Goal: Transaction & Acquisition: Purchase product/service

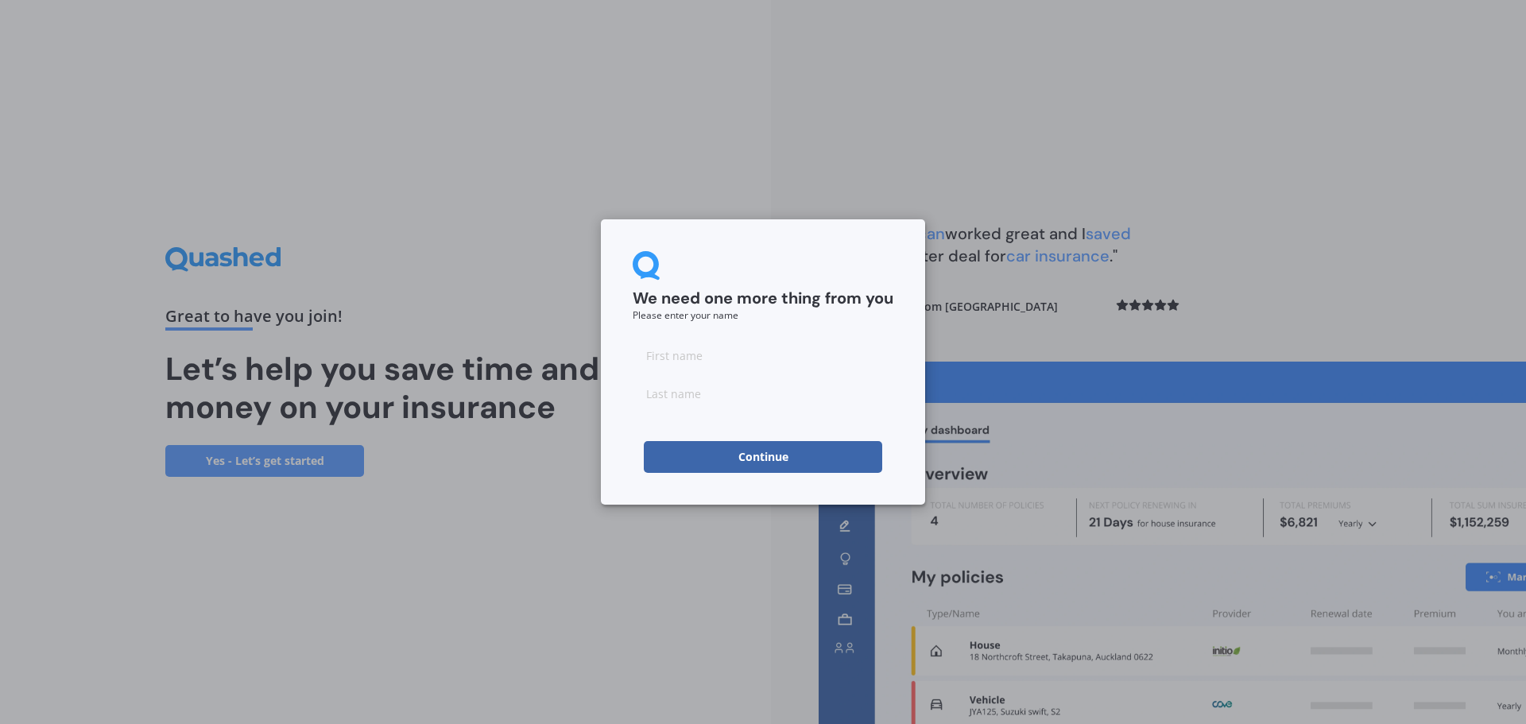
click at [695, 352] on input at bounding box center [762, 355] width 261 height 32
type input "[PERSON_NAME]"
click at [731, 396] on input at bounding box center [762, 393] width 261 height 32
type input "Basson"
click at [731, 463] on button "Continue" at bounding box center [763, 457] width 238 height 32
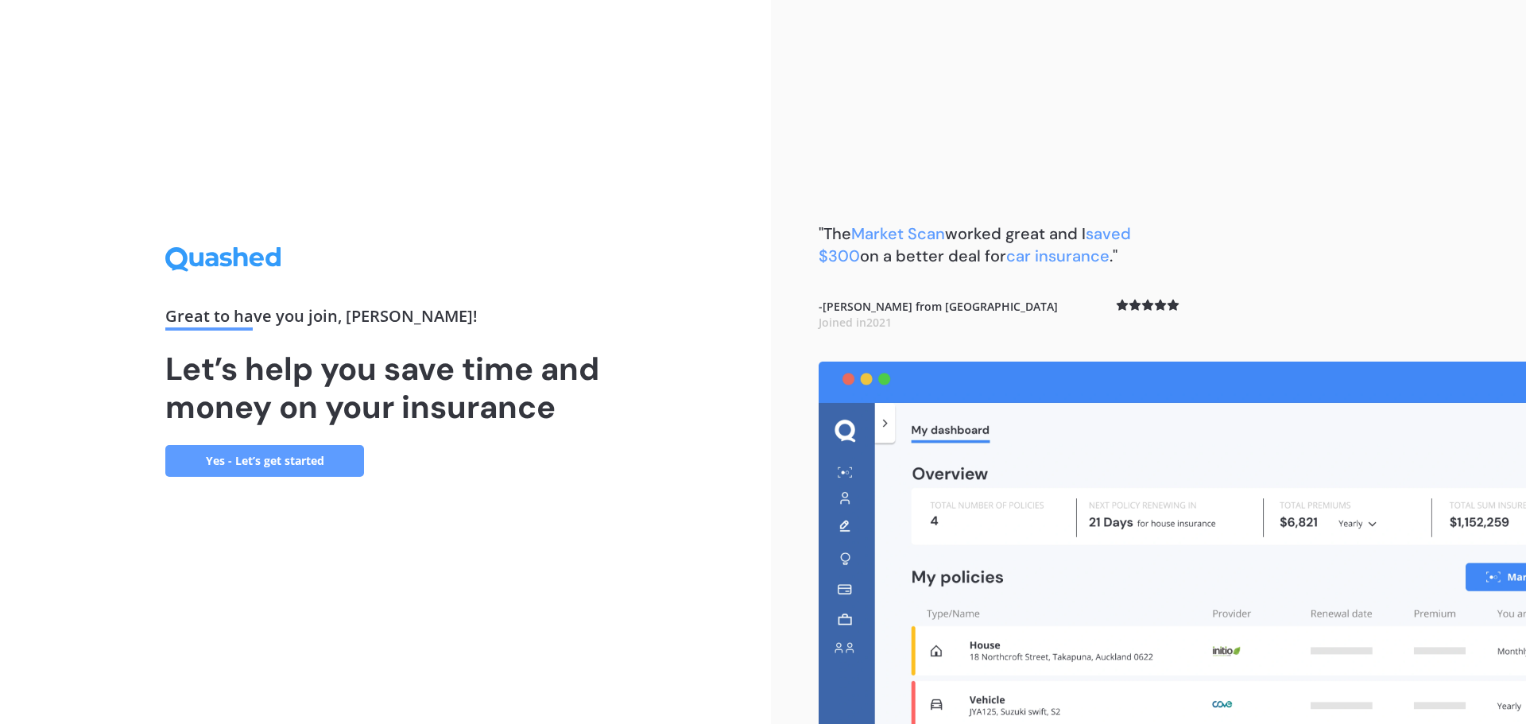
click at [226, 462] on link "Yes - Let’s get started" at bounding box center [264, 461] width 199 height 32
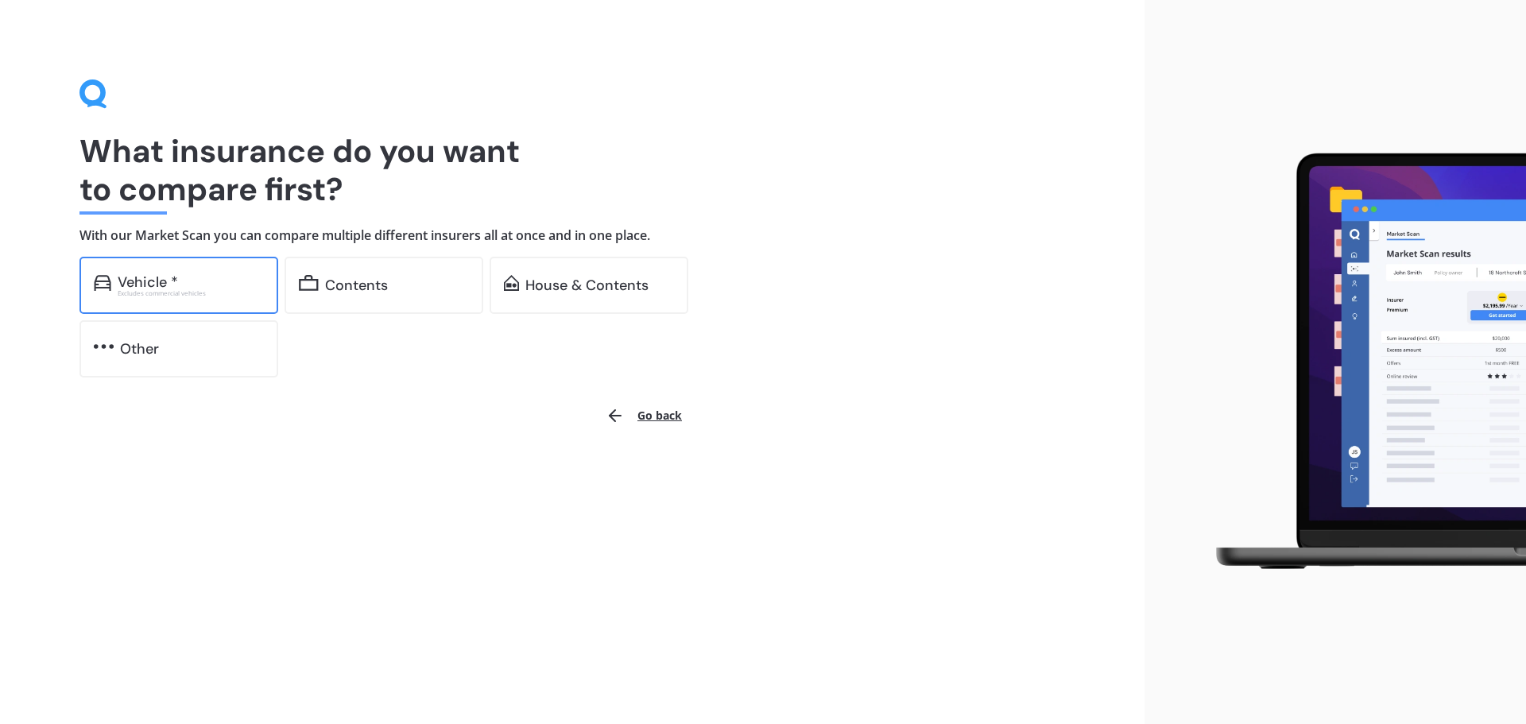
click at [122, 277] on div "Vehicle *" at bounding box center [148, 282] width 60 height 16
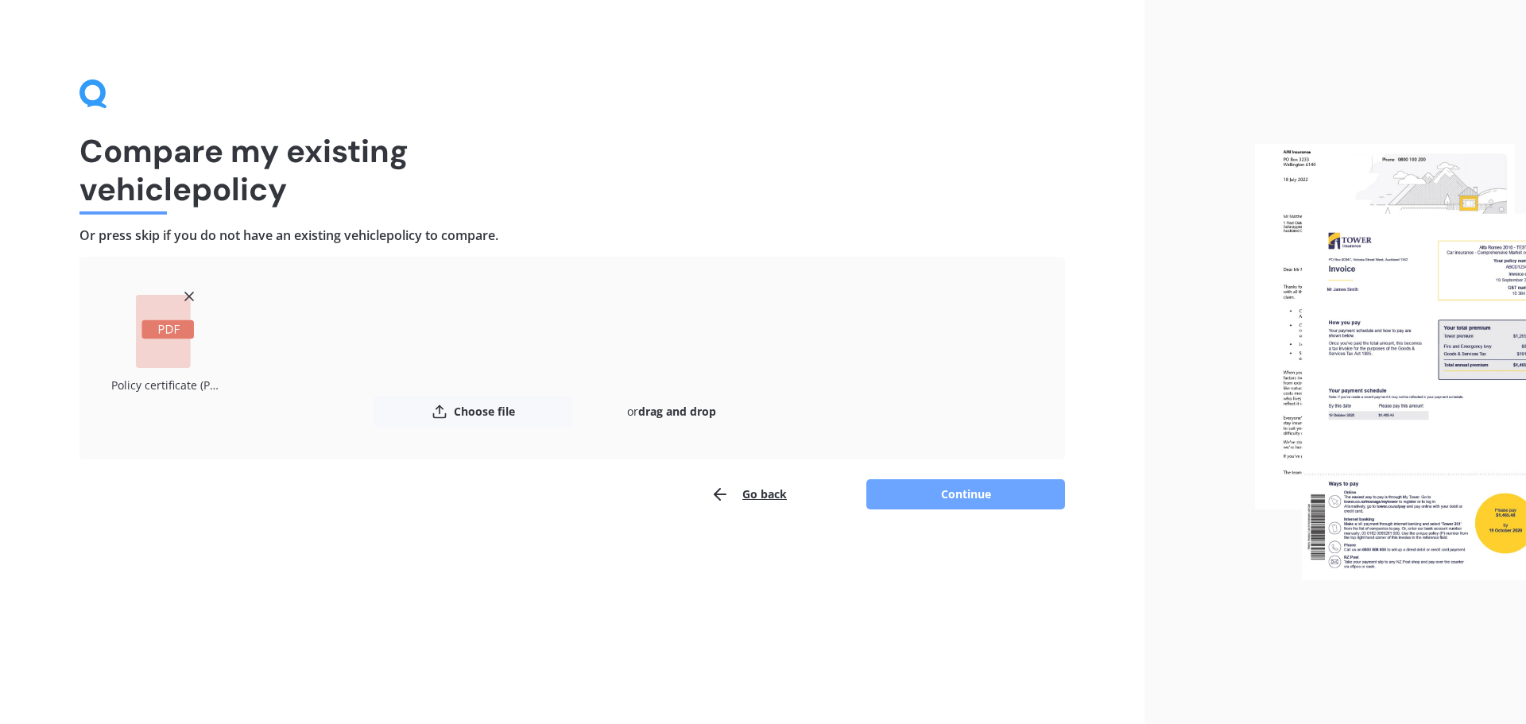
click at [950, 494] on button "Continue" at bounding box center [965, 494] width 199 height 30
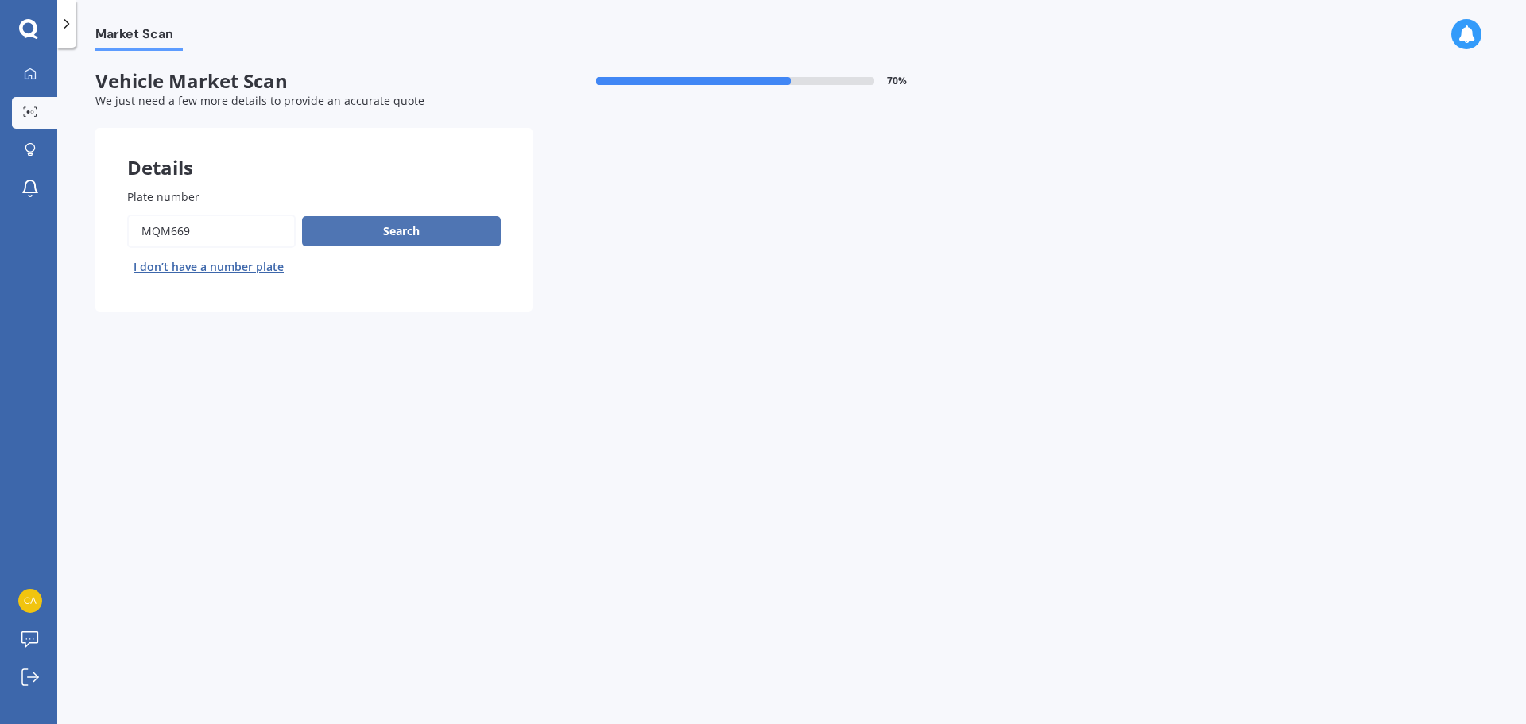
click at [389, 236] on button "Search" at bounding box center [401, 231] width 199 height 30
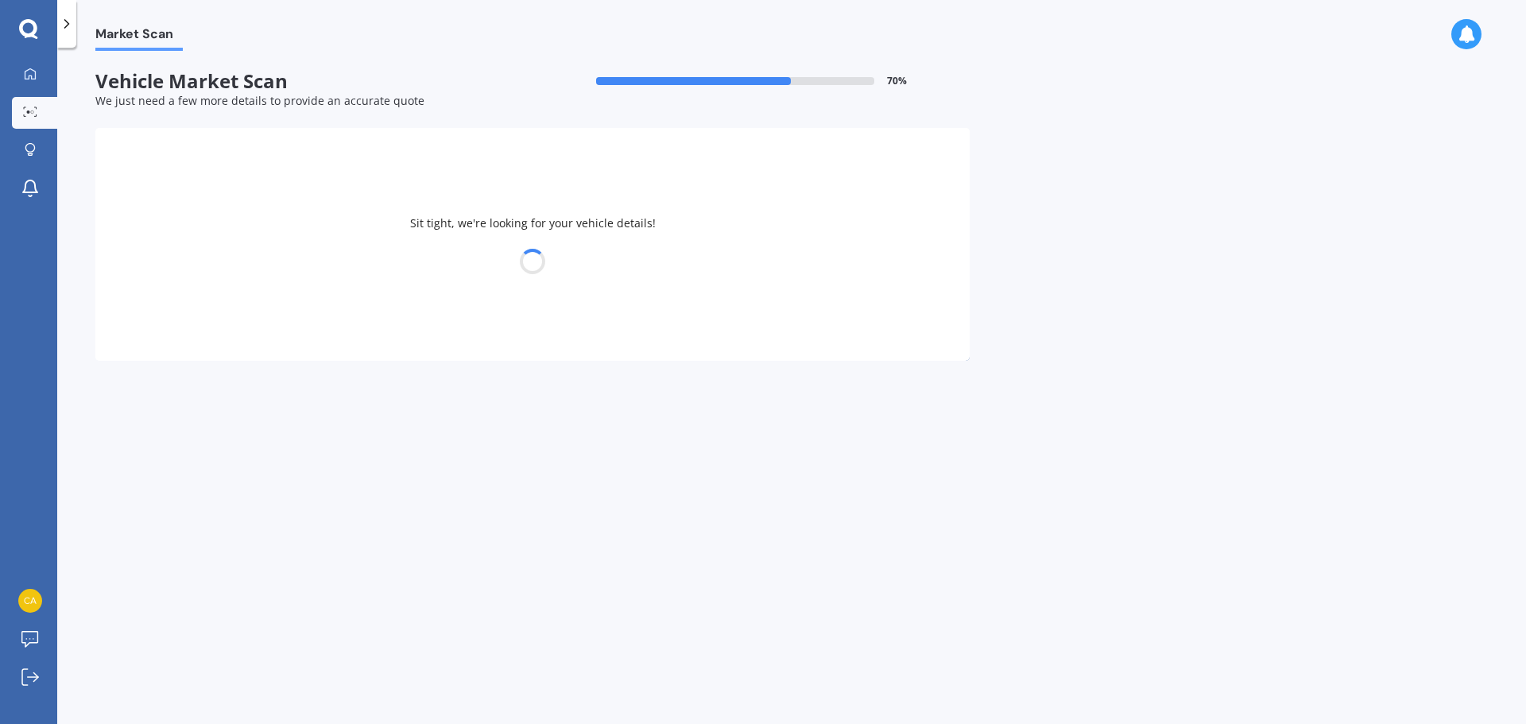
select select "FORD"
select select "RANGER"
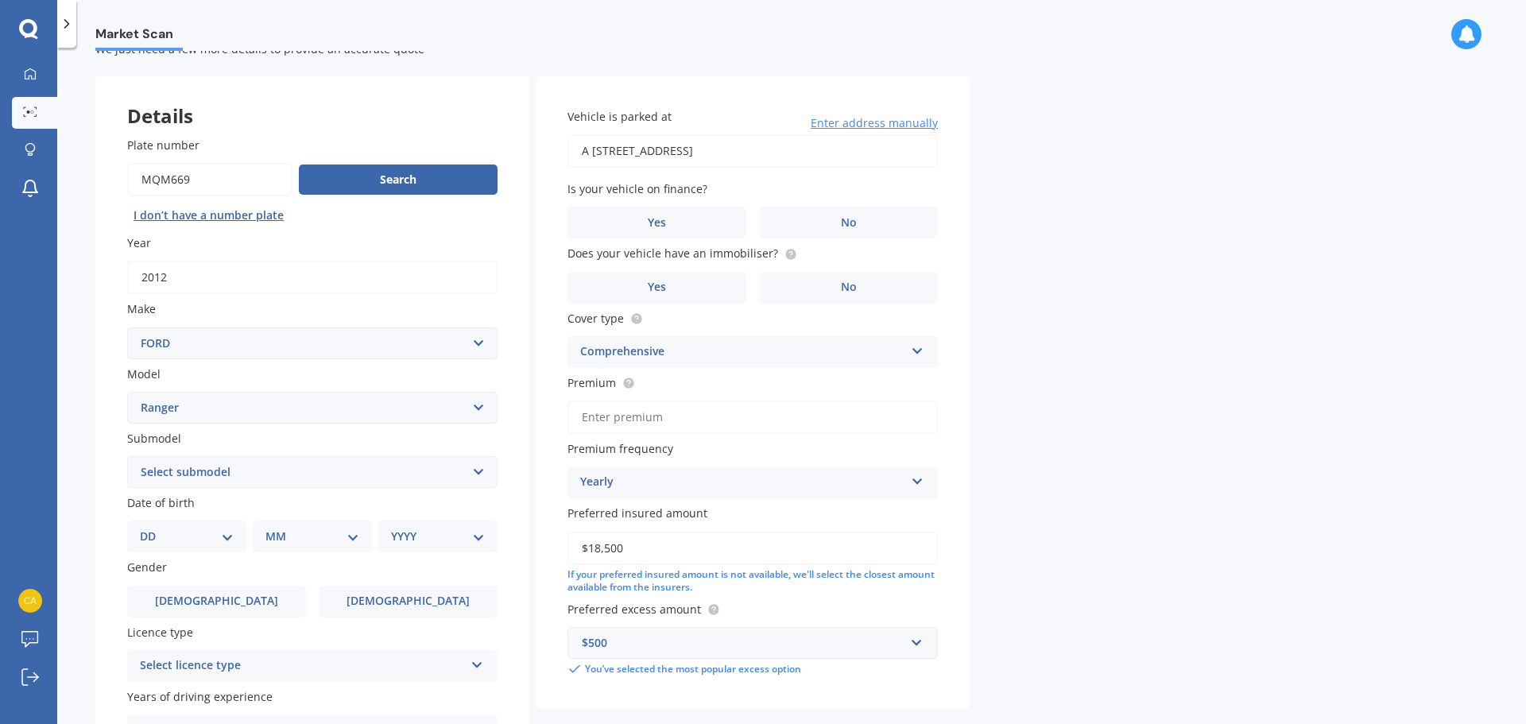
scroll to position [79, 0]
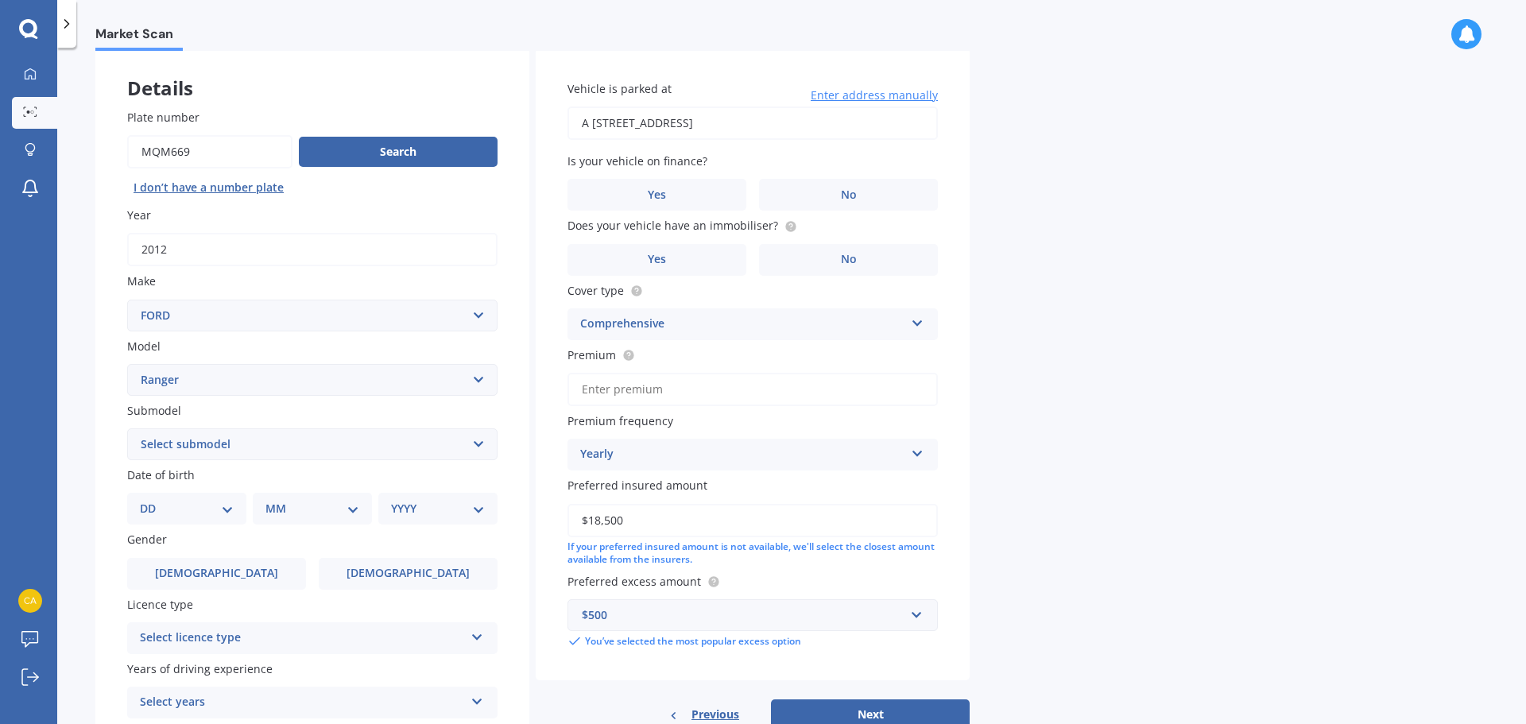
click at [371, 444] on select "Select submodel 4X2 3.2 Litre Turbo Diesel 4X2 XL 2.2 Litre Turbo Diesel 4X2 XL…" at bounding box center [312, 444] width 370 height 32
click at [381, 439] on select "Select submodel 4X2 3.2 Litre Turbo Diesel 4X2 XL 2.2 Litre Turbo Diesel 4X2 XL…" at bounding box center [312, 444] width 370 height 32
click at [191, 504] on select "DD 01 02 03 04 05 06 07 08 09 10 11 12 13 14 15 16 17 18 19 20 21 22 23 24 25 2…" at bounding box center [187, 508] width 94 height 17
select select "29"
click at [153, 500] on select "DD 01 02 03 04 05 06 07 08 09 10 11 12 13 14 15 16 17 18 19 20 21 22 23 24 25 2…" at bounding box center [187, 508] width 94 height 17
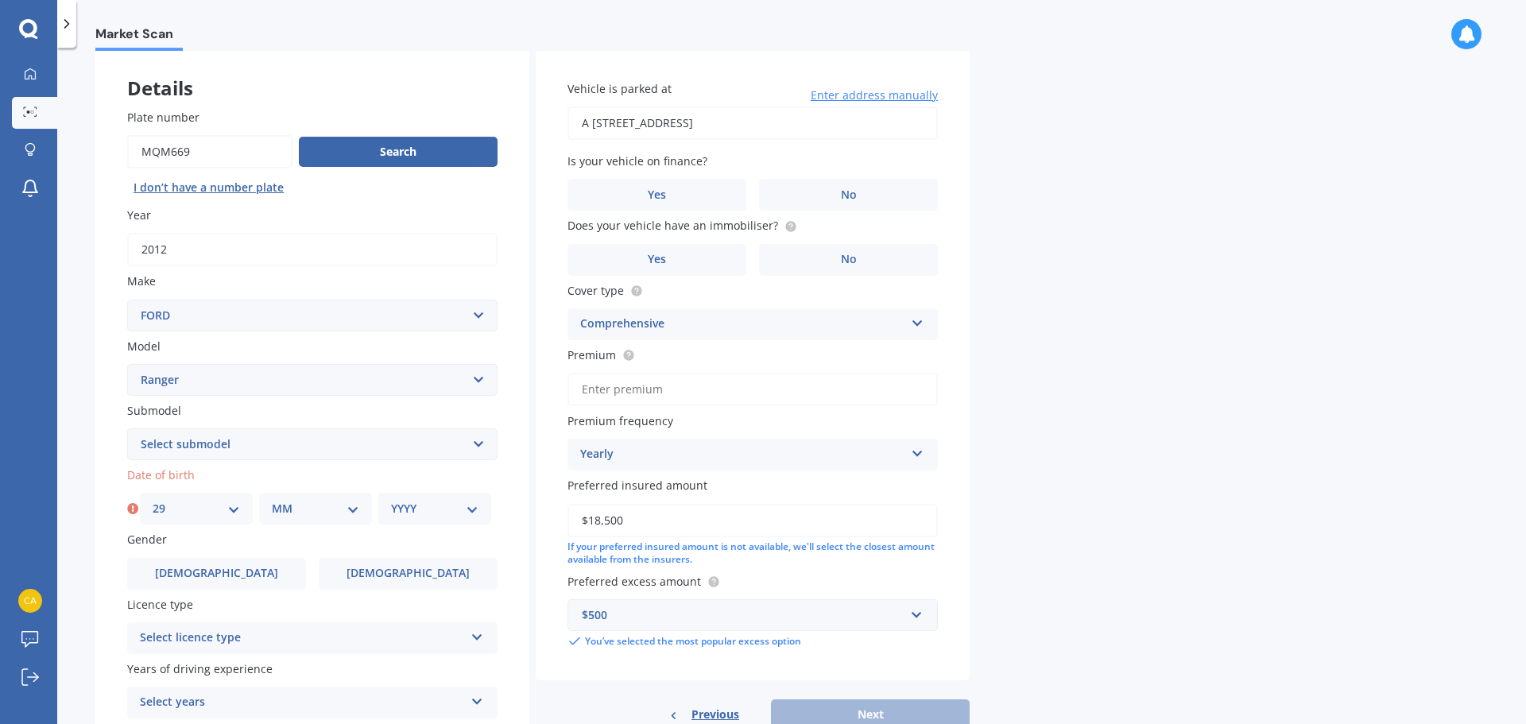
click at [315, 512] on select "MM 01 02 03 04 05 06 07 08 09 10 11 12" at bounding box center [315, 508] width 87 height 17
select select "08"
click at [272, 500] on select "MM 01 02 03 04 05 06 07 08 09 10 11 12" at bounding box center [315, 508] width 87 height 17
click at [436, 504] on select "YYYY 2025 2024 2023 2022 2021 2020 2019 2018 2017 2016 2015 2014 2013 2012 2011…" at bounding box center [434, 508] width 87 height 17
click at [203, 505] on select "DD 01 02 03 04 05 06 07 08 09 10 11 12 13 14 15 16 17 18 19 20 21 22 23 24 25 2…" at bounding box center [196, 508] width 87 height 17
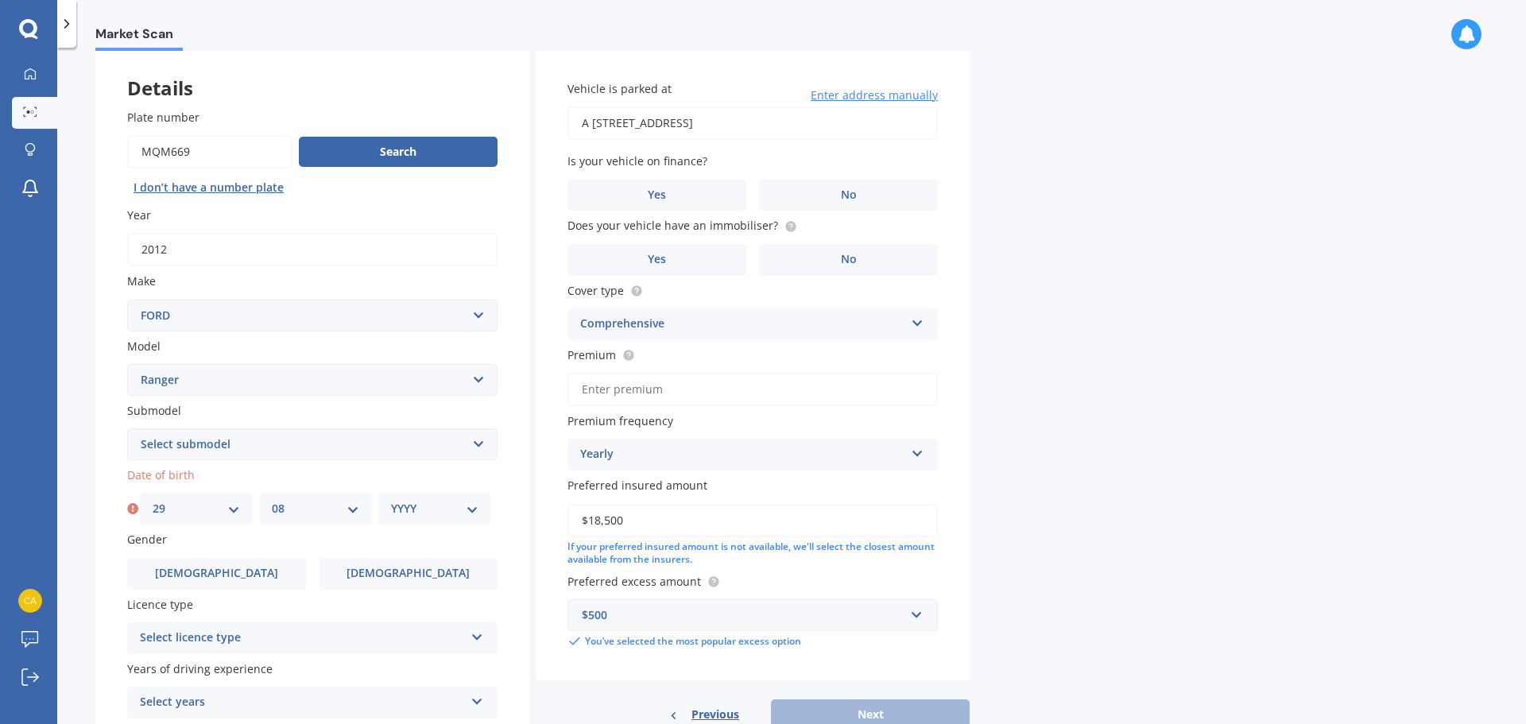
select select "21"
click at [153, 500] on select "DD 01 02 03 04 05 06 07 08 09 10 11 12 13 14 15 16 17 18 19 20 21 22 23 24 25 2…" at bounding box center [196, 508] width 87 height 17
click at [320, 516] on select "MM 01 02 03 04 05 06 07 08 09 10 11 12" at bounding box center [315, 508] width 87 height 17
select select "05"
click at [272, 500] on select "MM 01 02 03 04 05 06 07 08 09 10 11 12" at bounding box center [315, 508] width 87 height 17
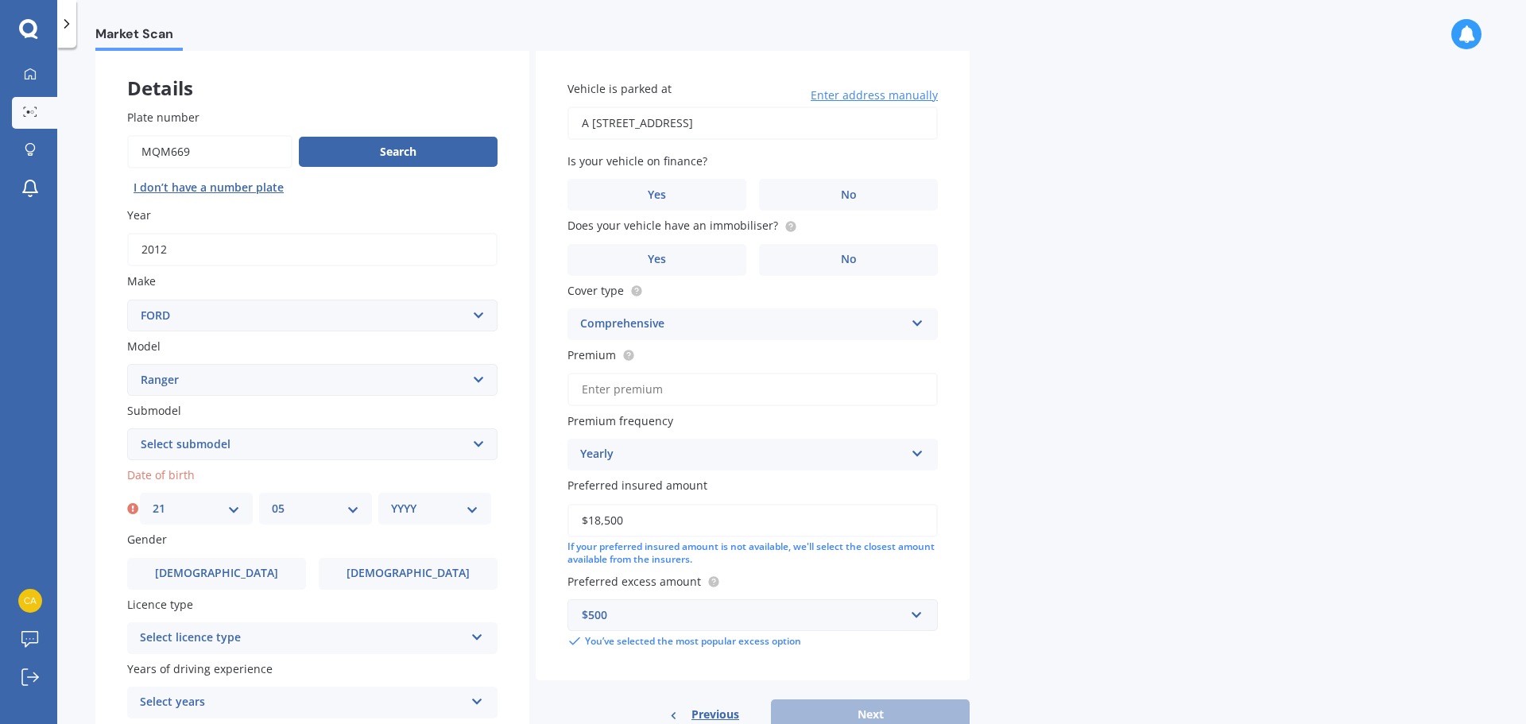
click at [431, 505] on select "YYYY 2025 2024 2023 2022 2021 2020 2019 2018 2017 2016 2015 2014 2013 2012 2011…" at bounding box center [434, 508] width 87 height 17
select select "1986"
click at [391, 500] on select "YYYY 2025 2024 2023 2022 2021 2020 2019 2018 2017 2016 2015 2014 2013 2012 2011…" at bounding box center [434, 508] width 87 height 17
click at [433, 572] on label "[DEMOGRAPHIC_DATA]" at bounding box center [408, 574] width 179 height 32
click at [0, 0] on input "[DEMOGRAPHIC_DATA]" at bounding box center [0, 0] width 0 height 0
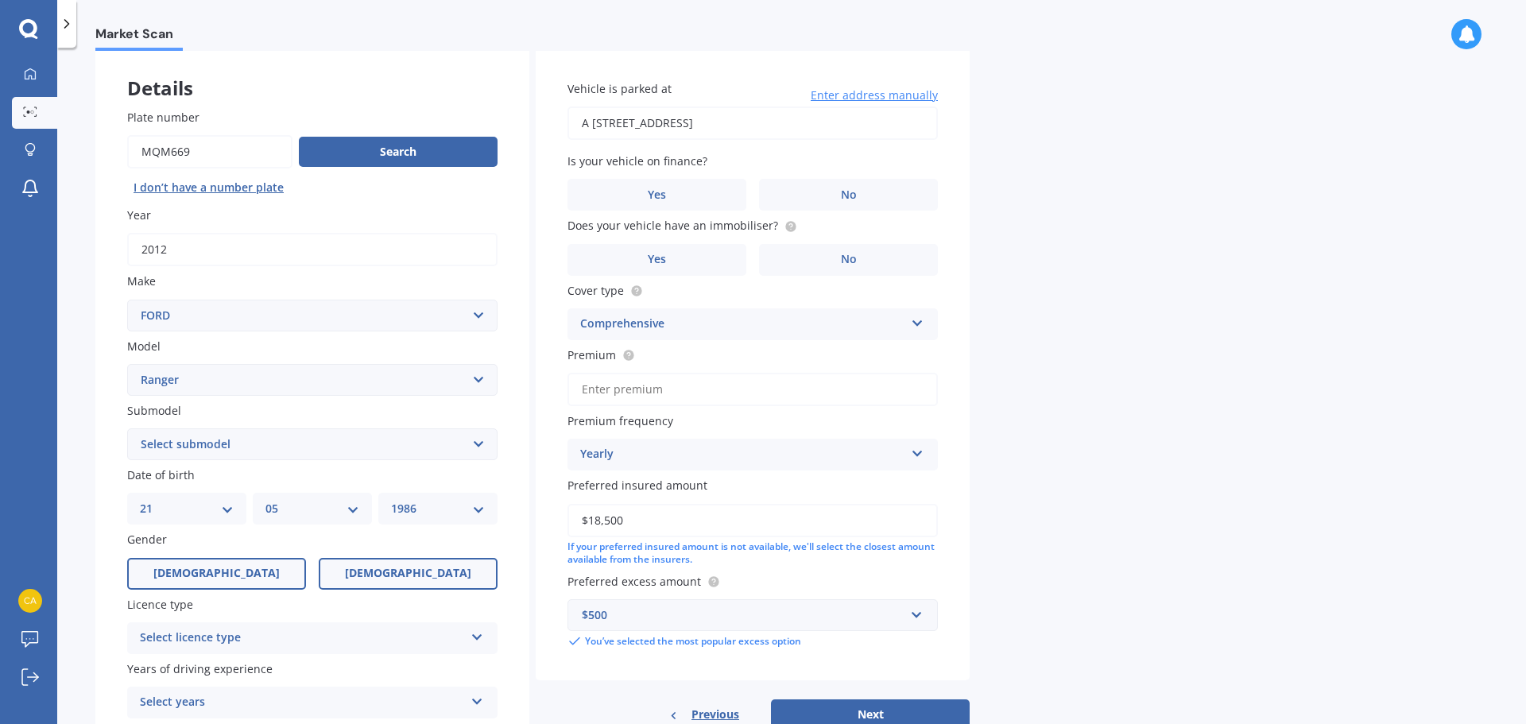
scroll to position [159, 0]
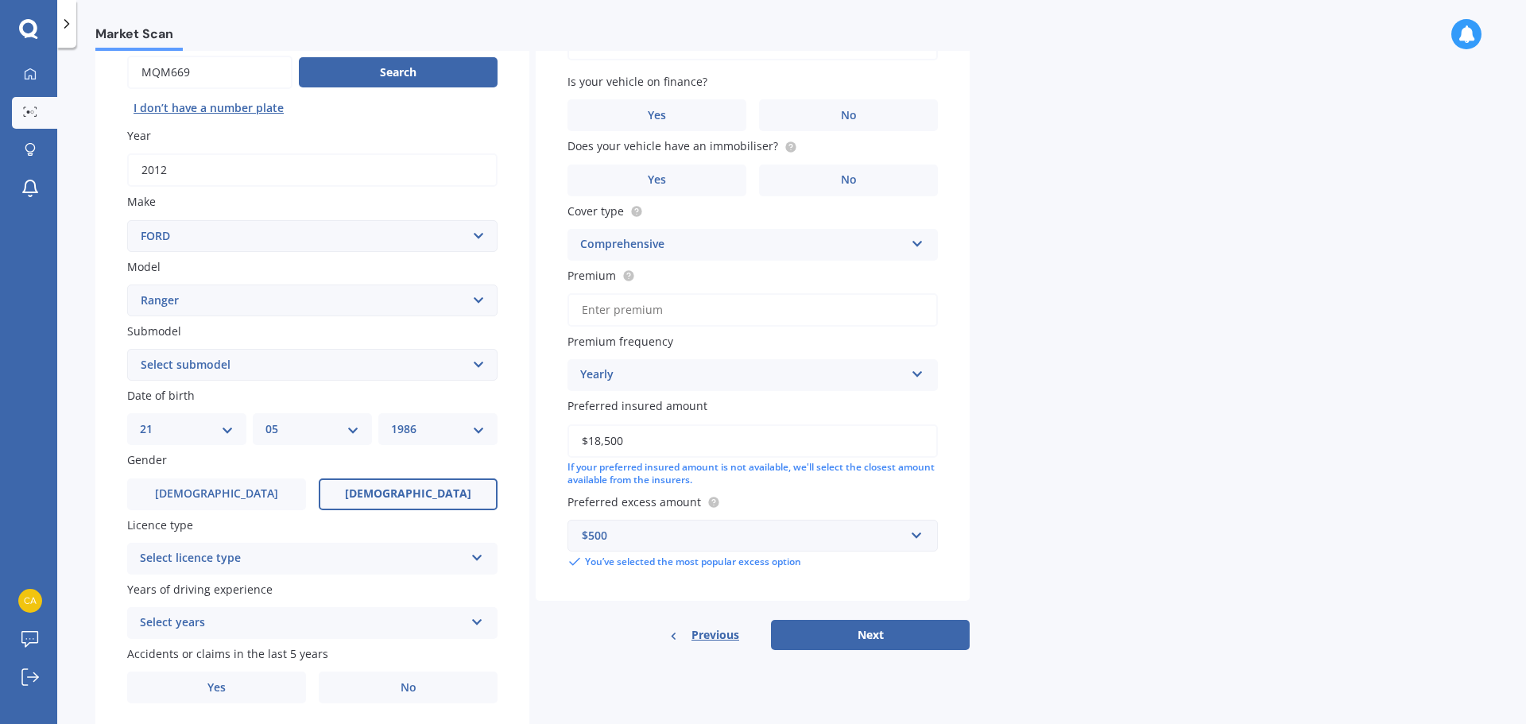
click at [243, 559] on div "Select licence type" at bounding box center [302, 558] width 324 height 19
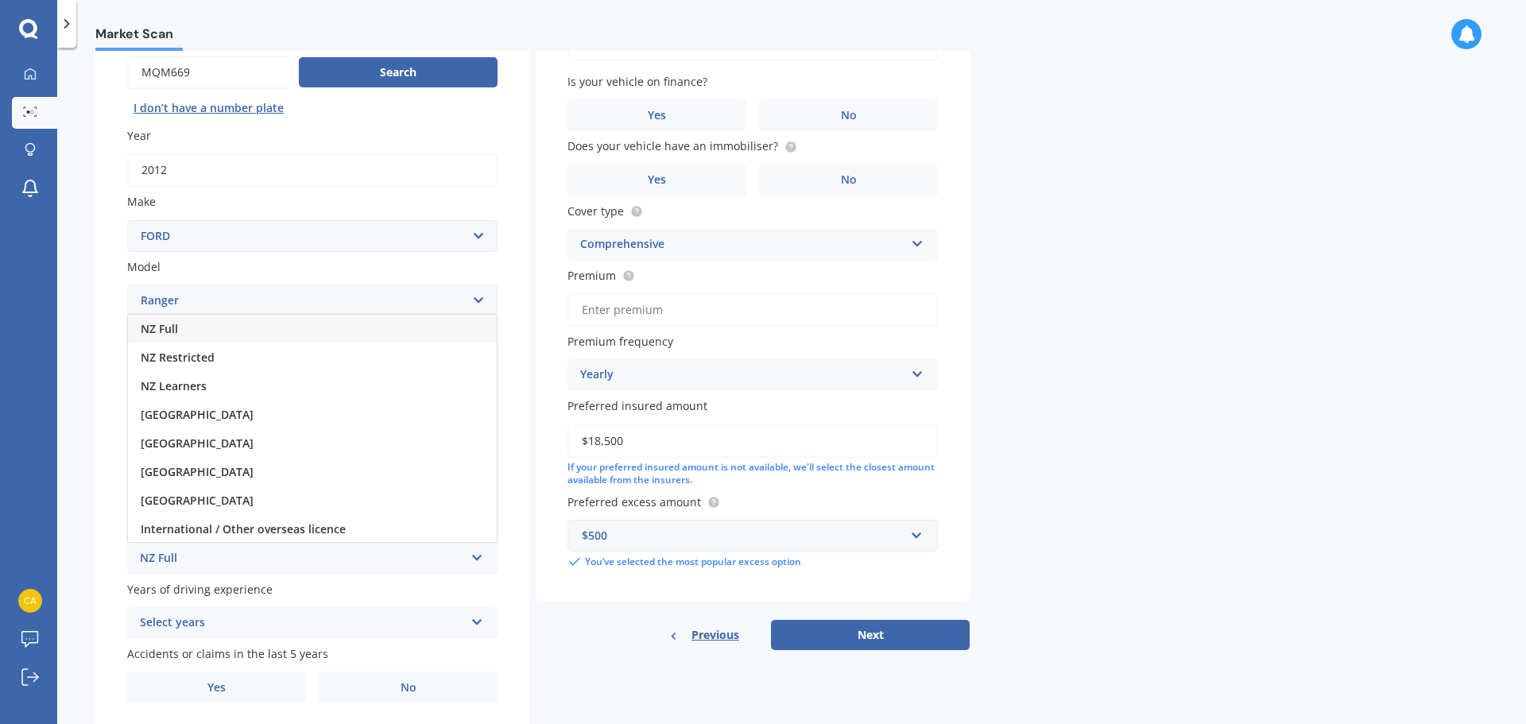
click at [172, 334] on span "NZ Full" at bounding box center [159, 328] width 37 height 15
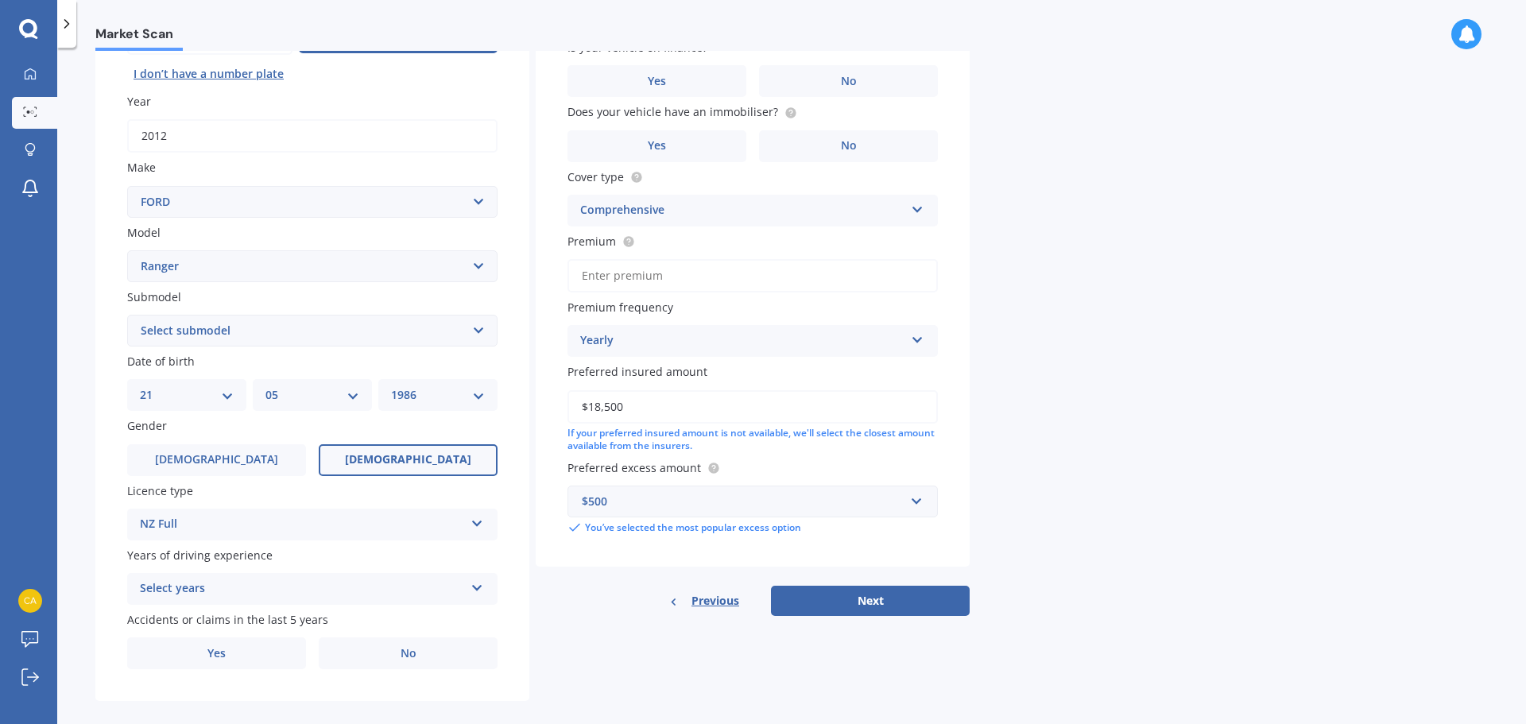
scroll to position [211, 0]
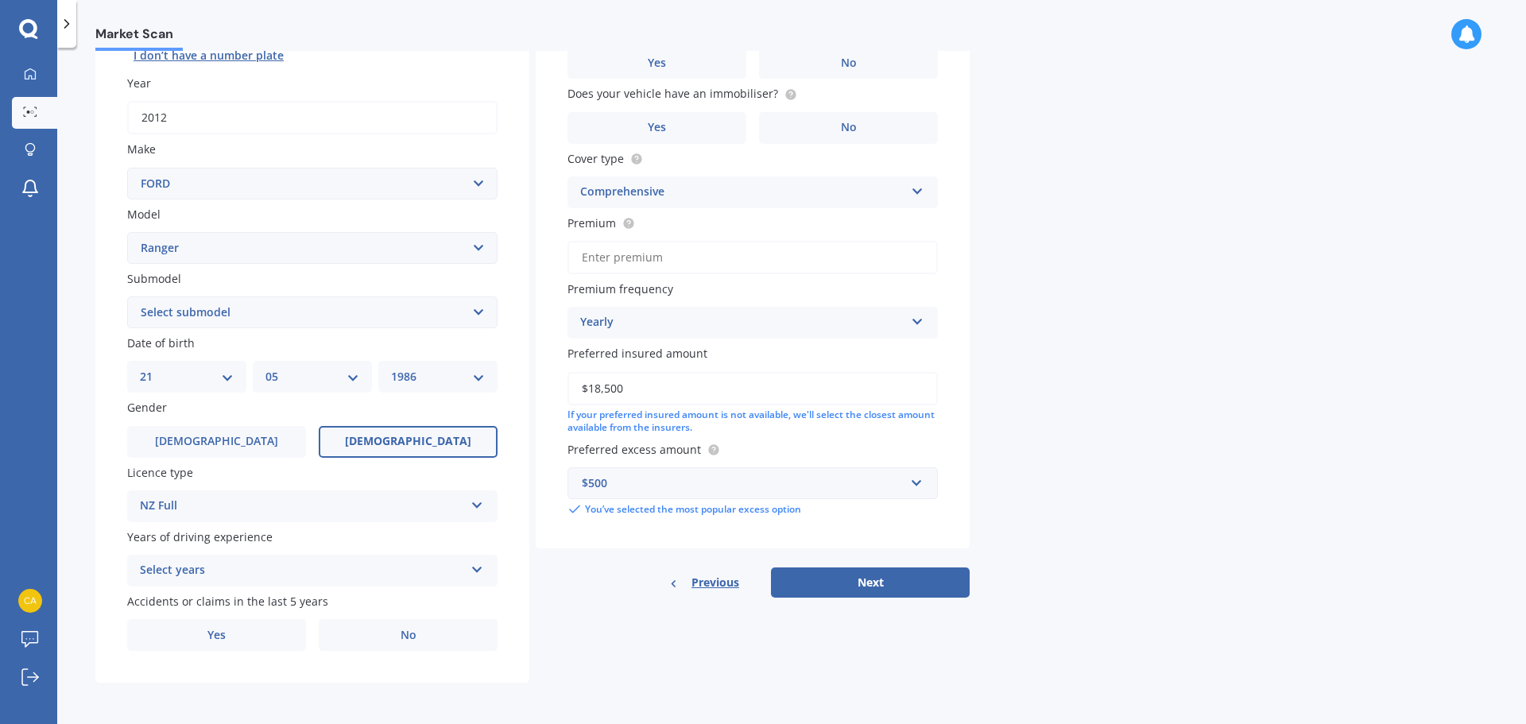
click at [300, 575] on div "Select years" at bounding box center [302, 570] width 324 height 19
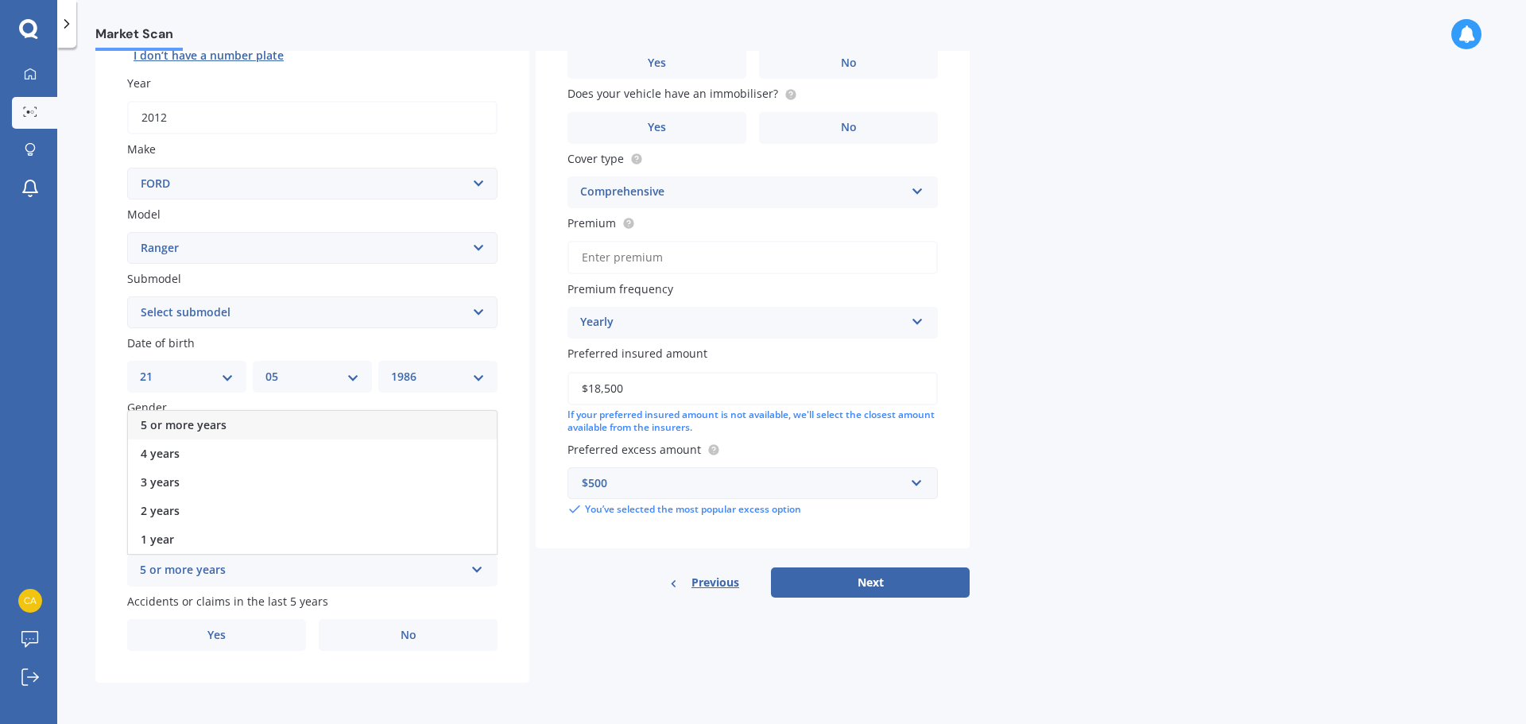
click at [235, 423] on div "5 or more years" at bounding box center [312, 425] width 369 height 29
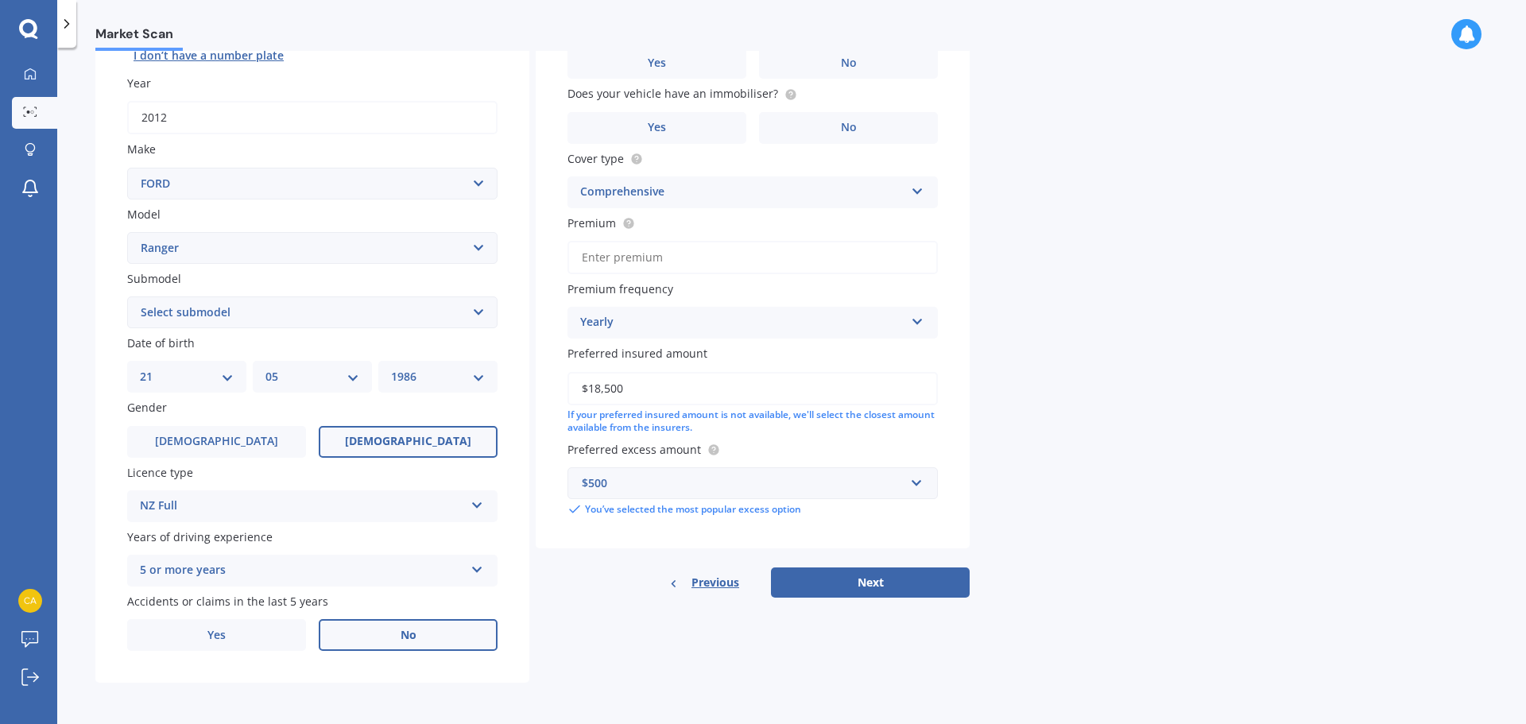
click at [402, 632] on span "No" at bounding box center [408, 636] width 16 height 14
click at [0, 0] on input "No" at bounding box center [0, 0] width 0 height 0
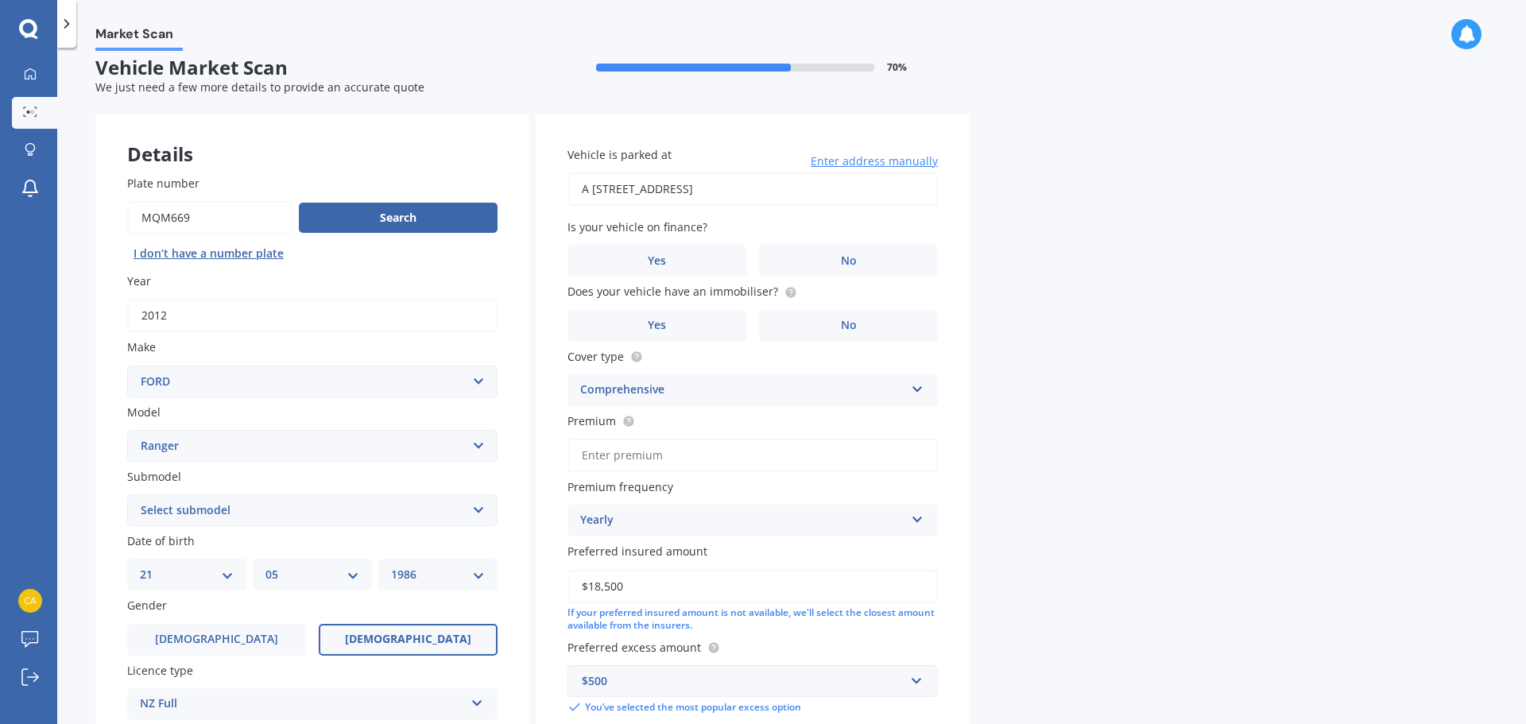
scroll to position [0, 0]
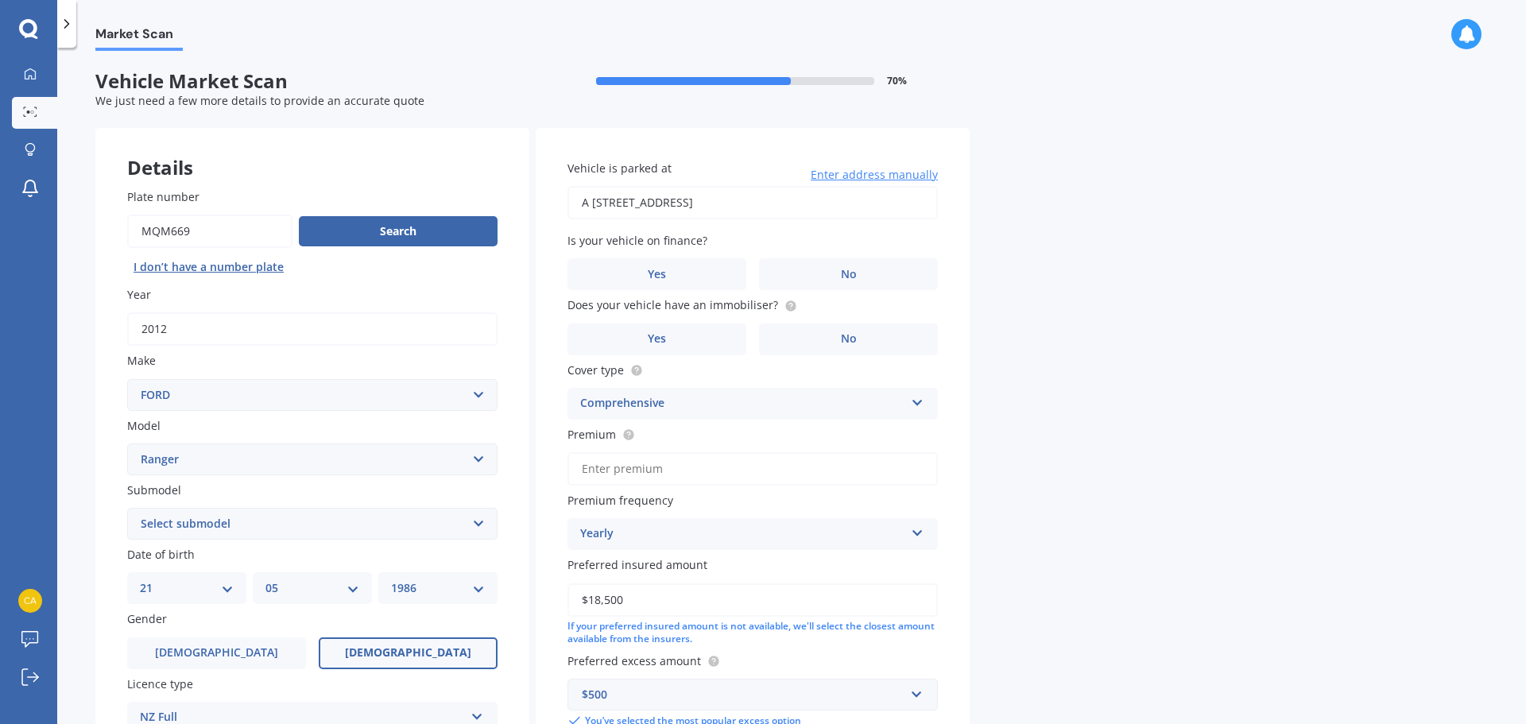
click at [807, 198] on input "A [STREET_ADDRESS]" at bounding box center [752, 202] width 370 height 33
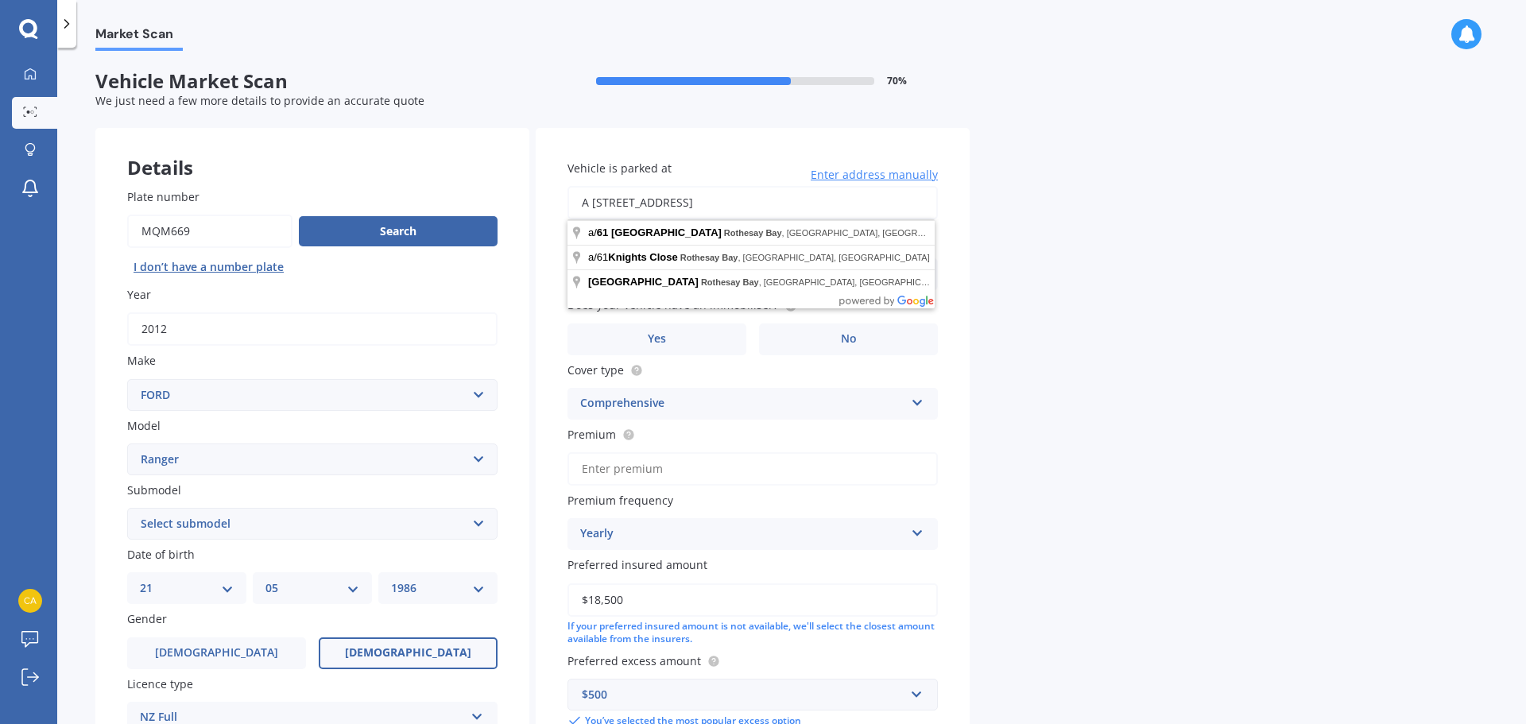
drag, startPoint x: 810, startPoint y: 199, endPoint x: 510, endPoint y: 205, distance: 299.6
click at [510, 205] on div "Details Plate number Search I don’t have a number plate Year [DATE] Make Select…" at bounding box center [532, 511] width 874 height 767
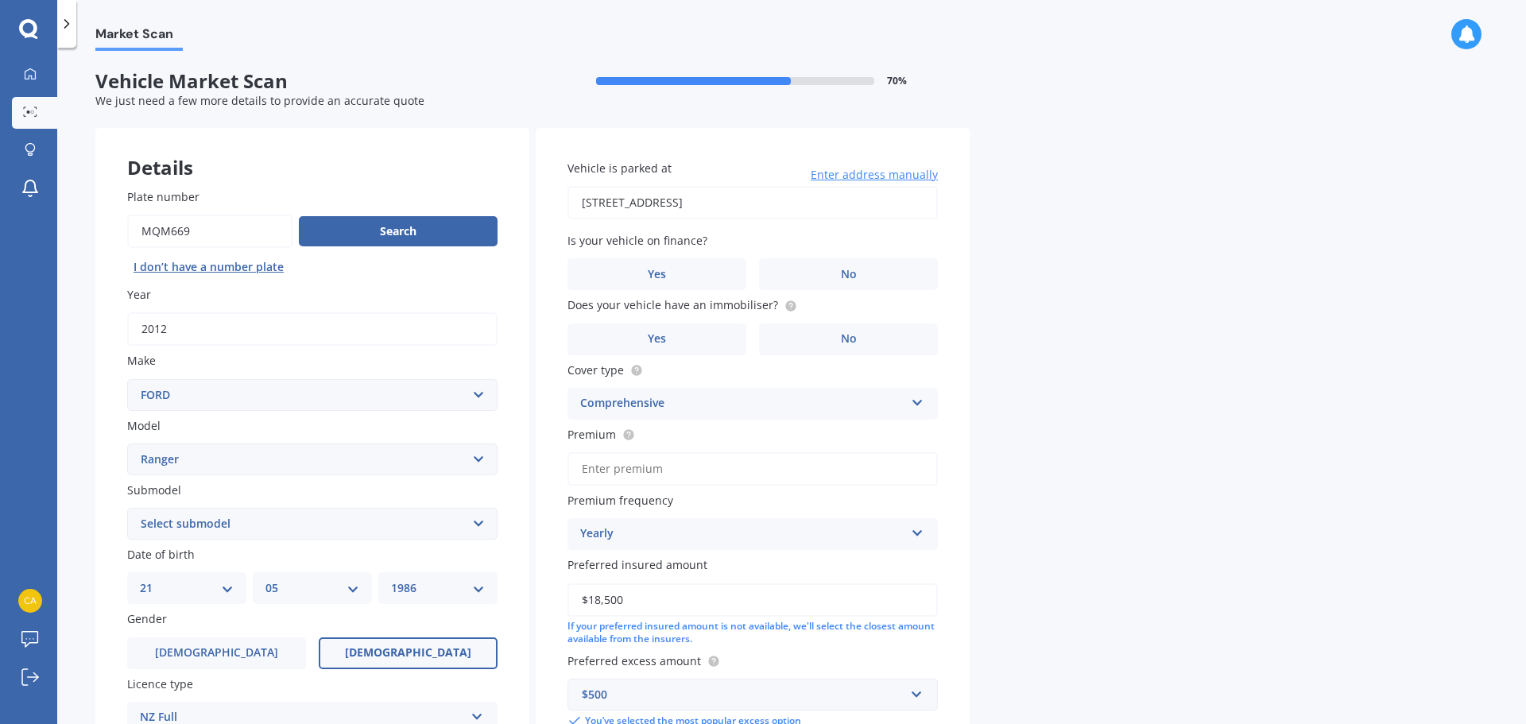
type input "[STREET_ADDRESS]"
click at [668, 268] on label "Yes" at bounding box center [656, 274] width 179 height 32
click at [0, 0] on input "Yes" at bounding box center [0, 0] width 0 height 0
click at [810, 331] on label "No" at bounding box center [848, 339] width 179 height 32
click at [0, 0] on input "No" at bounding box center [0, 0] width 0 height 0
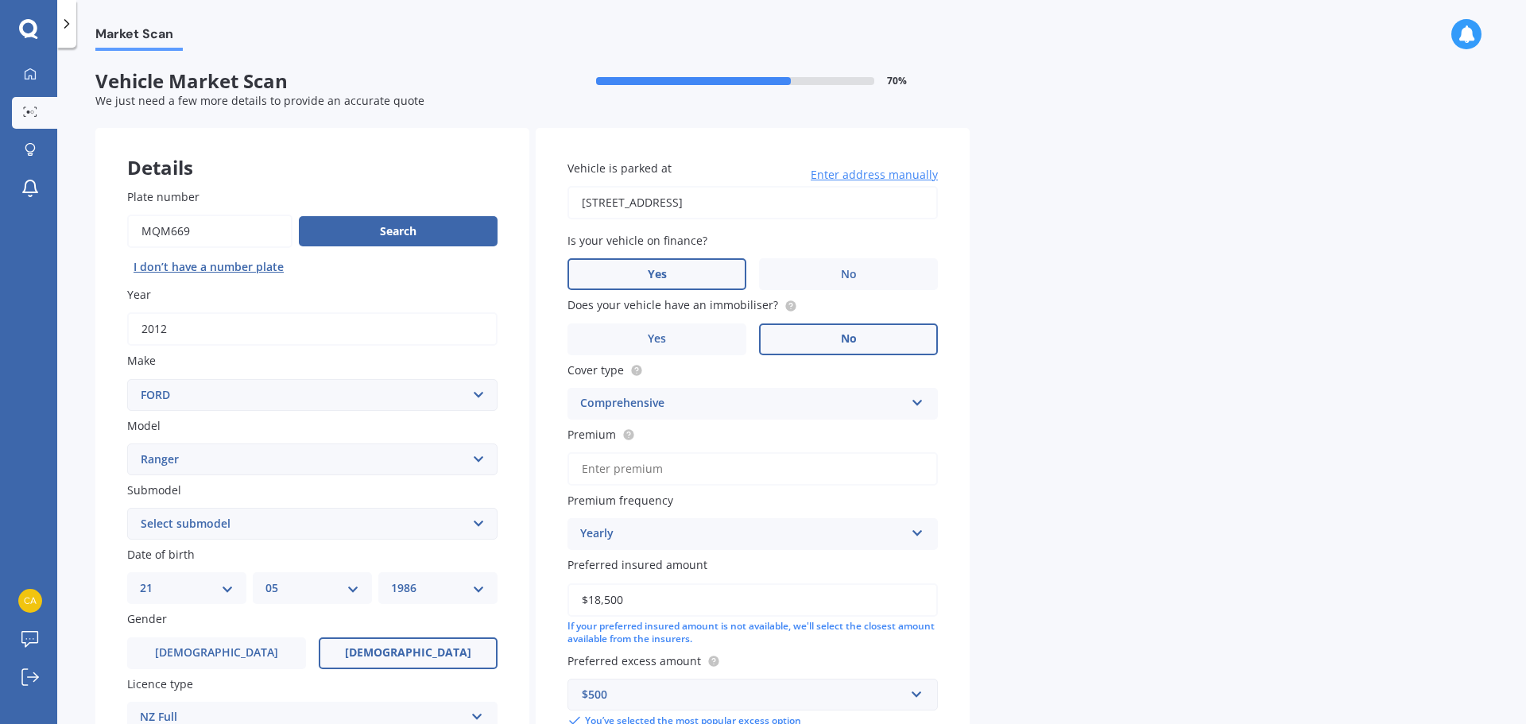
click at [640, 472] on input "Premium" at bounding box center [752, 468] width 370 height 33
click at [640, 470] on input "Premium" at bounding box center [752, 468] width 370 height 33
type input "$45.77"
click at [1097, 475] on div "Market Scan Vehicle Market Scan 70 % We just need a few more details to provide…" at bounding box center [791, 389] width 1468 height 676
click at [669, 536] on div "Yearly" at bounding box center [742, 533] width 324 height 19
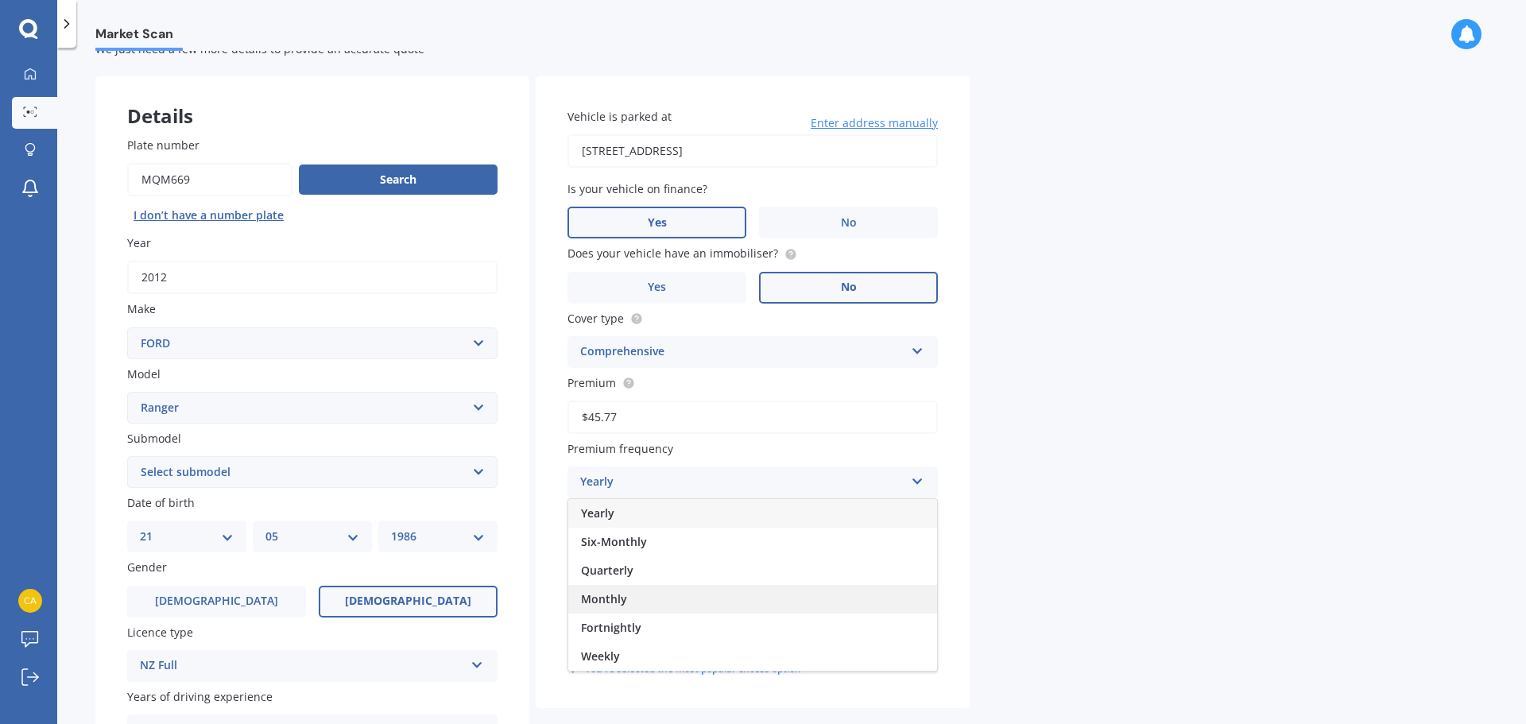
scroll to position [79, 0]
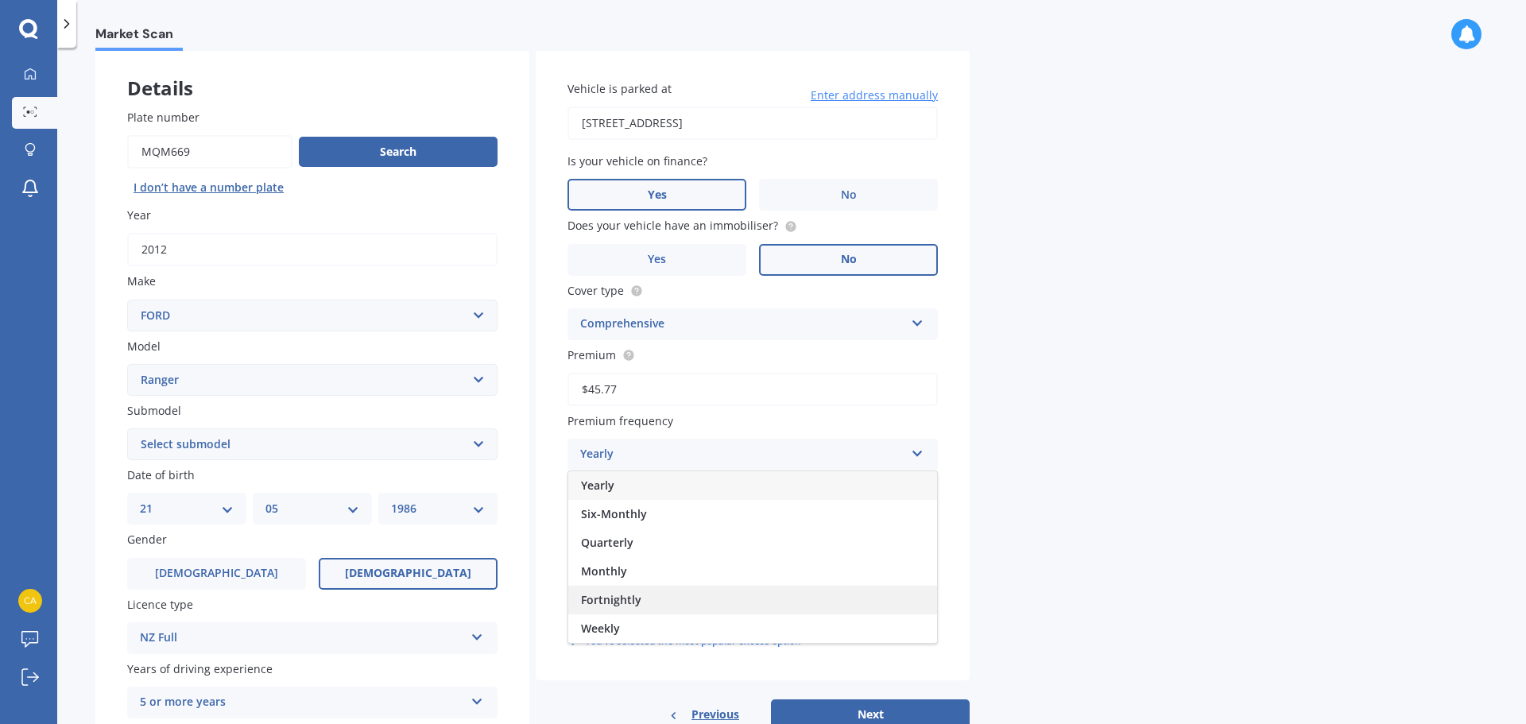
click at [633, 602] on span "Fortnightly" at bounding box center [611, 599] width 60 height 15
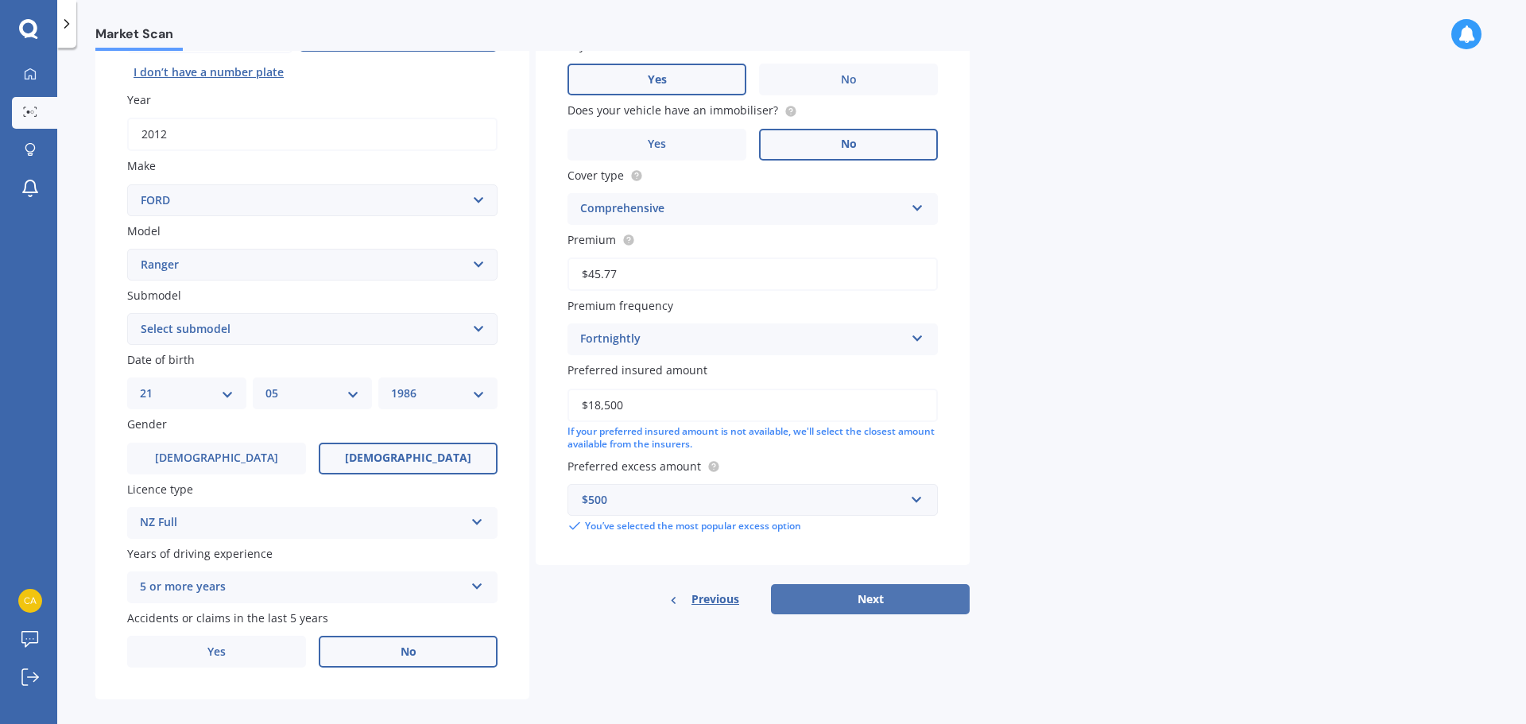
scroll to position [211, 0]
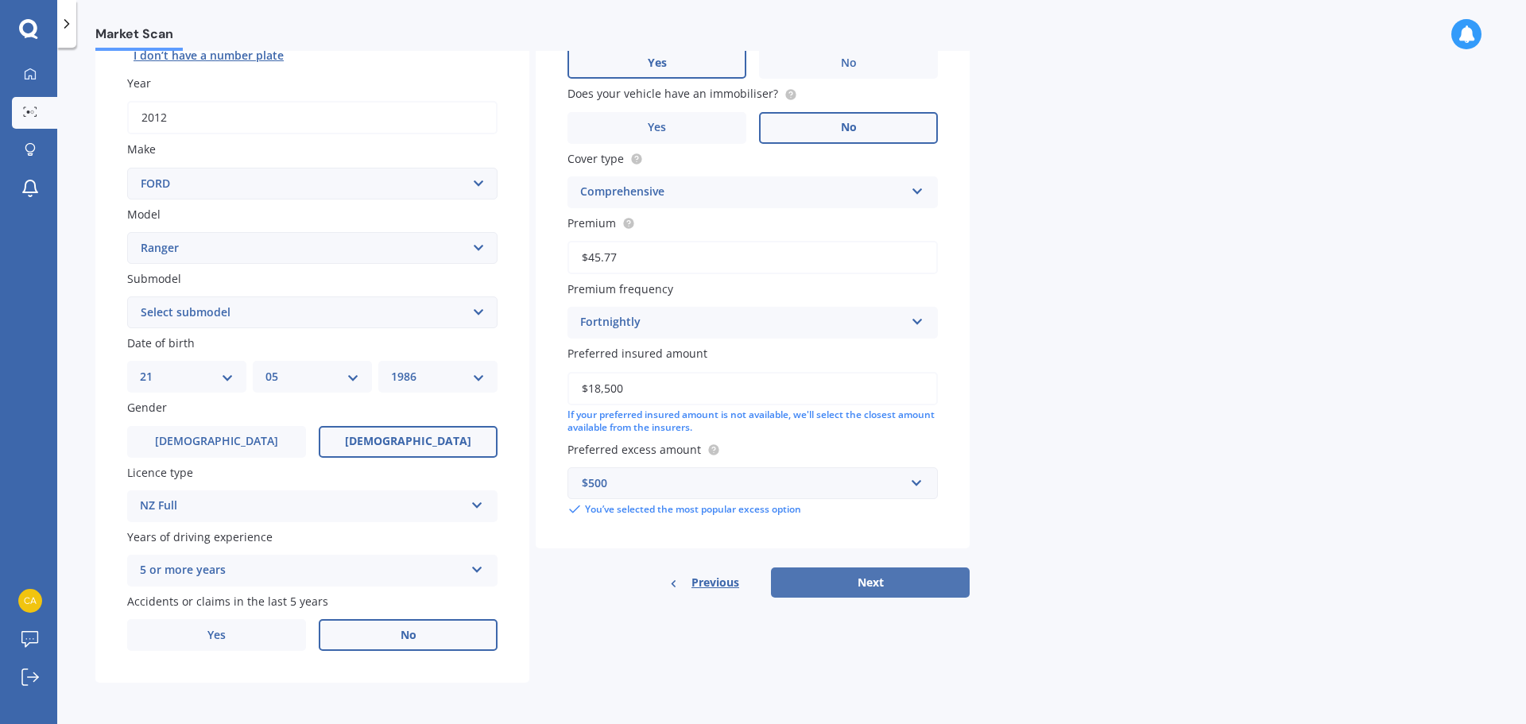
click at [877, 575] on button "Next" at bounding box center [870, 582] width 199 height 30
click at [313, 313] on select "Select submodel 4X2 3.2 Litre Turbo Diesel 4X2 XL 2.2 Litre Turbo Diesel 4X2 XL…" at bounding box center [312, 312] width 370 height 32
click at [280, 315] on select "Select submodel 4X2 3.2 Litre Turbo Diesel 4X2 XL 2.2 Litre Turbo Diesel 4X2 XL…" at bounding box center [312, 312] width 370 height 32
click at [329, 319] on select "Select submodel 4X2 3.2 Litre Turbo Diesel 4X2 XL 2.2 Litre Turbo Diesel 4X2 XL…" at bounding box center [312, 312] width 370 height 32
select select "4X2 3.2 LITRE TURBO DIESEL"
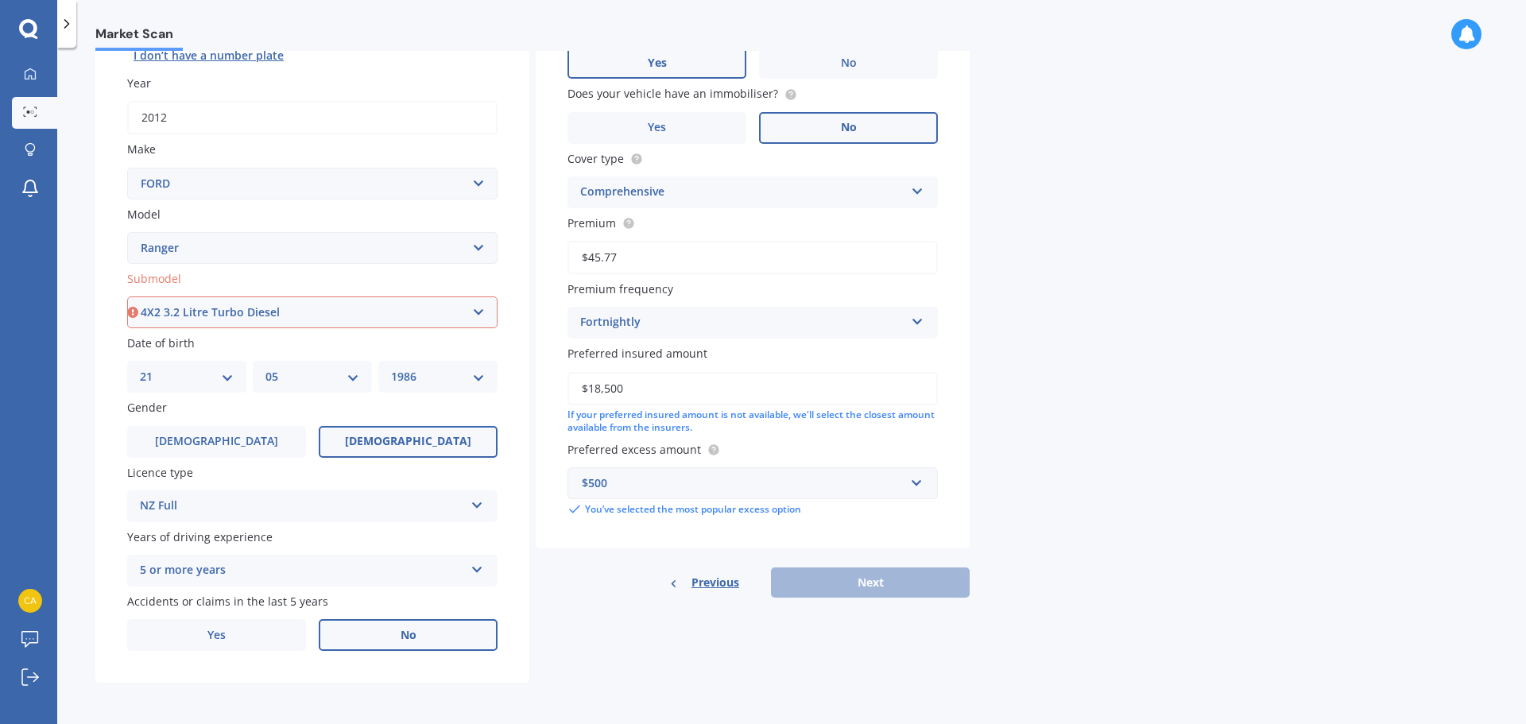
click at [127, 296] on select "Select submodel 4X2 3.2 Litre Turbo Diesel 4X2 XL 2.2 Litre Turbo Diesel 4X2 XL…" at bounding box center [312, 312] width 370 height 32
click at [864, 577] on button "Next" at bounding box center [870, 582] width 199 height 30
select select "21"
select select "05"
select select "1986"
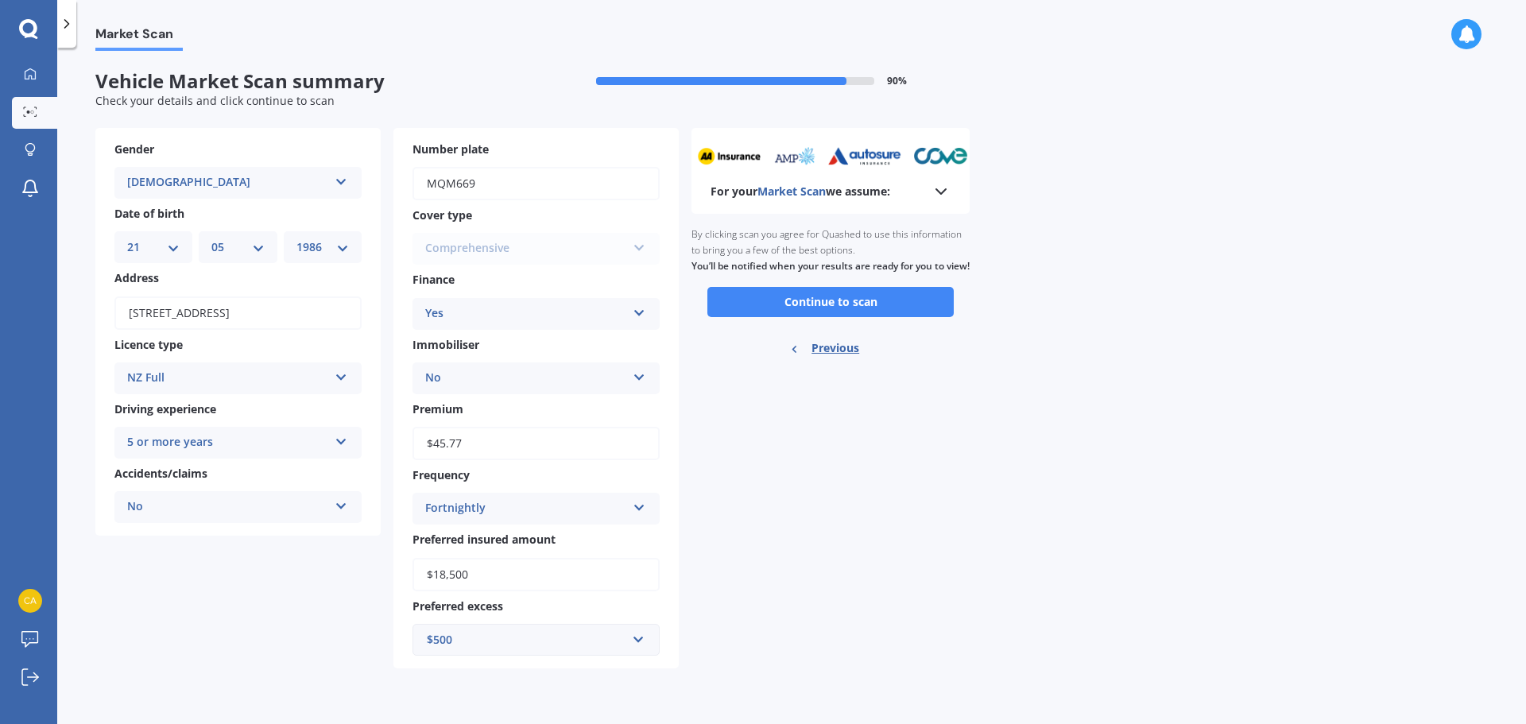
scroll to position [0, 0]
click at [810, 317] on button "Continue to scan" at bounding box center [830, 302] width 246 height 30
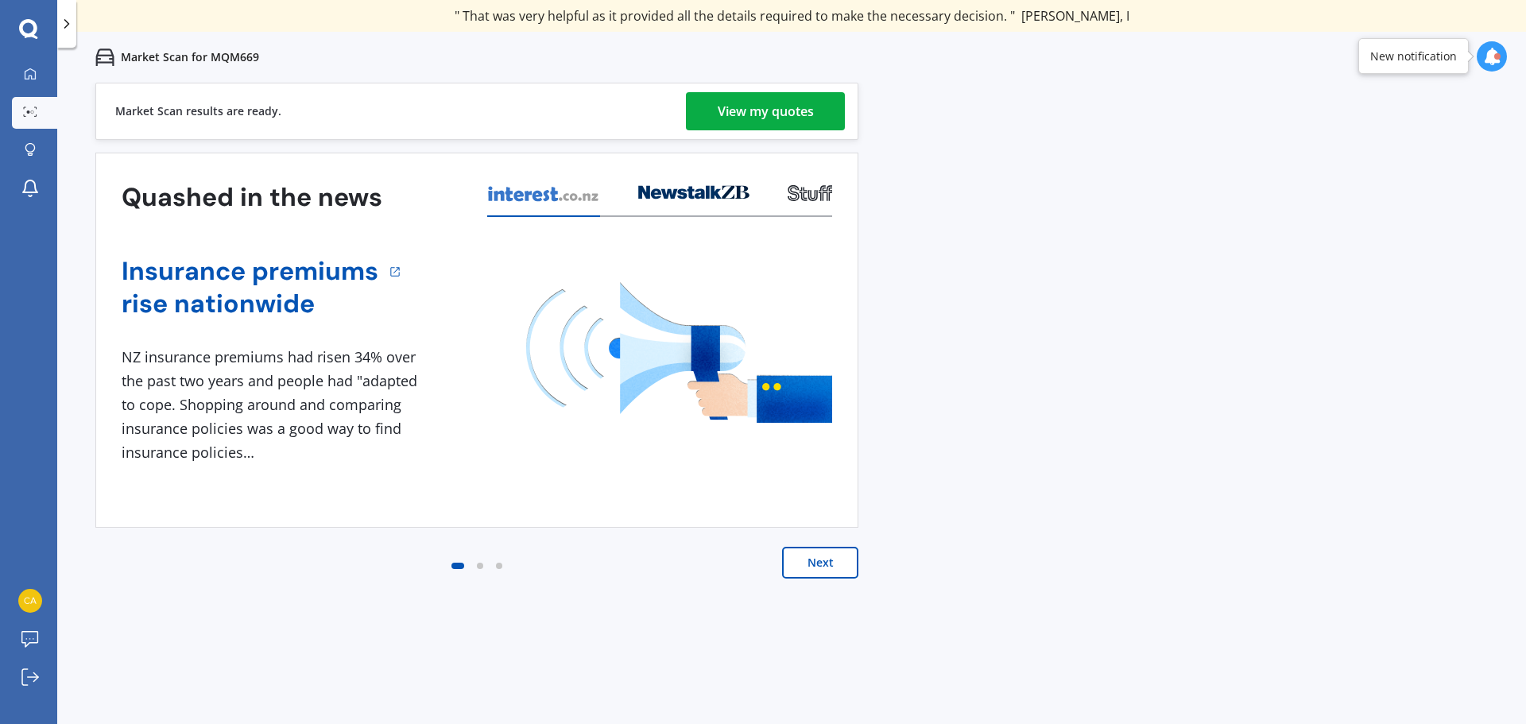
click at [773, 118] on div "View my quotes" at bounding box center [766, 111] width 96 height 38
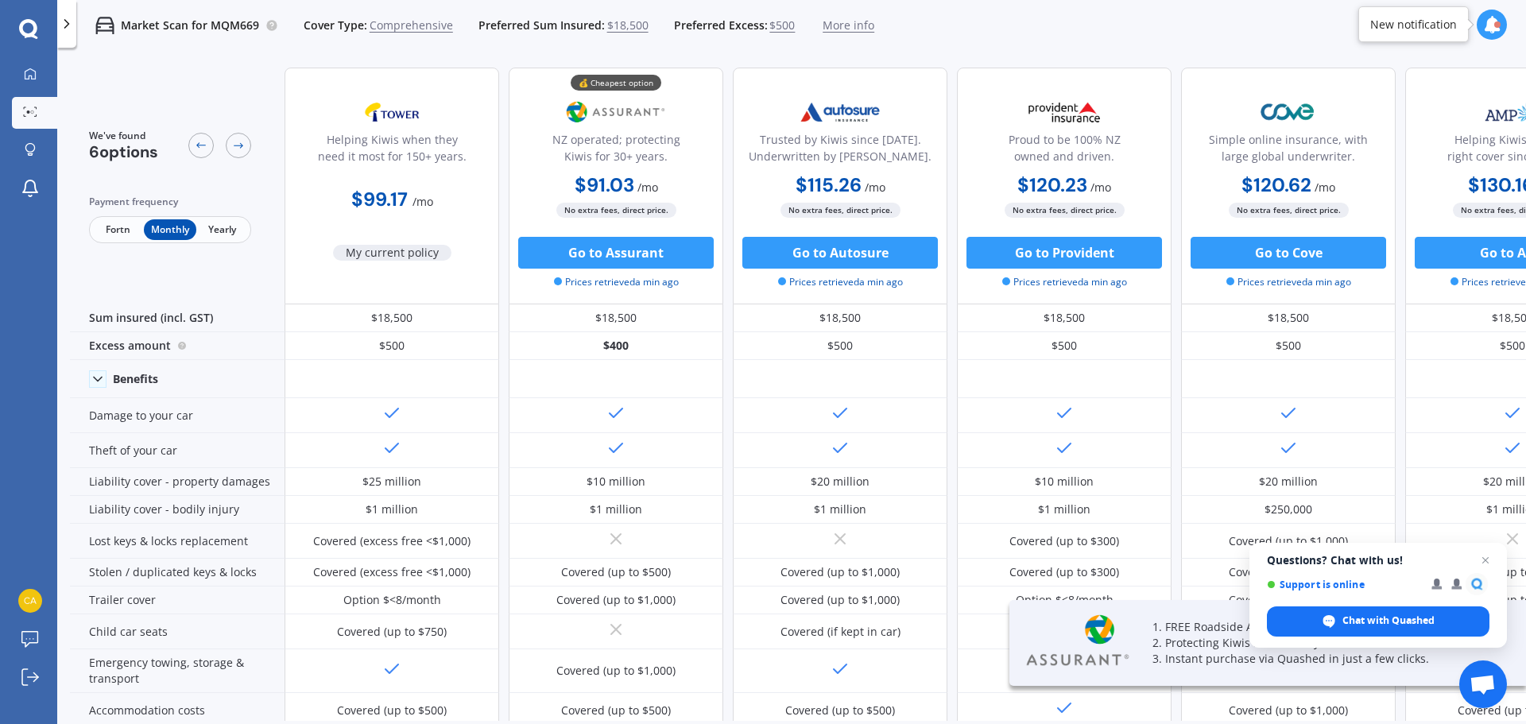
click at [116, 230] on span "Fortn" at bounding box center [118, 229] width 52 height 21
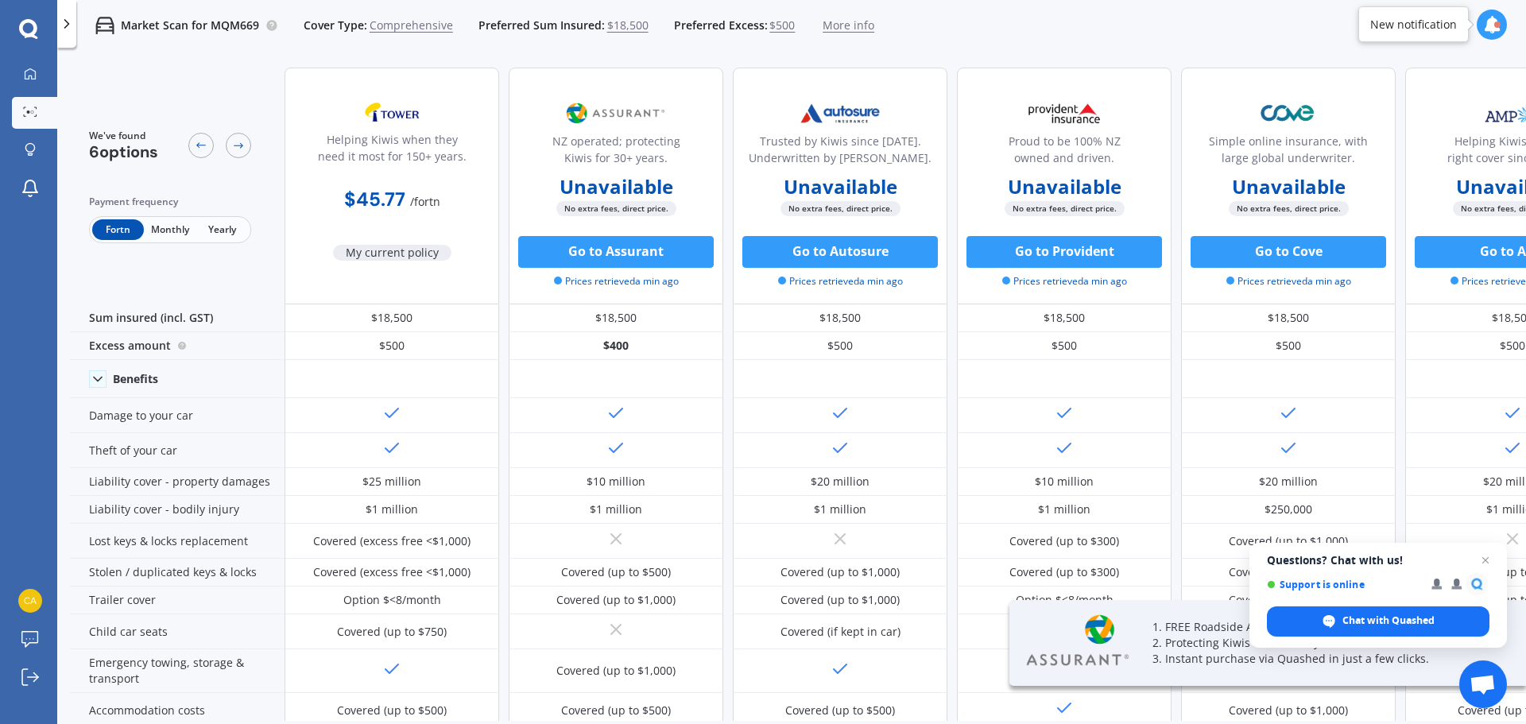
click at [157, 230] on span "Monthly" at bounding box center [170, 229] width 52 height 21
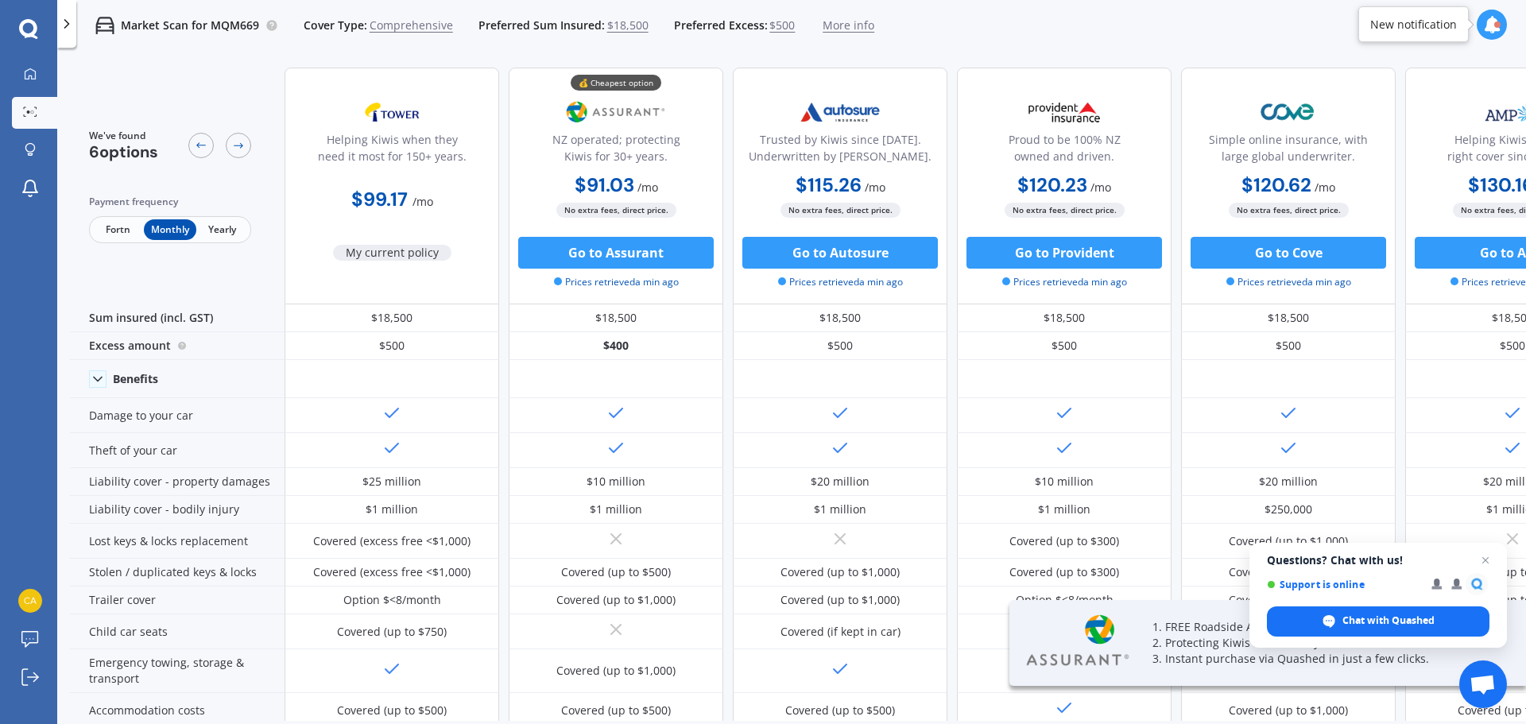
click at [113, 227] on span "Fortn" at bounding box center [118, 229] width 52 height 21
